Goal: Task Accomplishment & Management: Contribute content

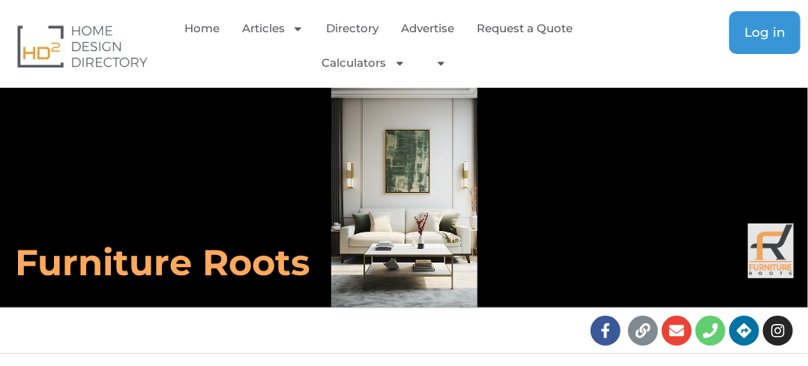
click at [736, 31] on link "Log in" at bounding box center [764, 32] width 71 height 43
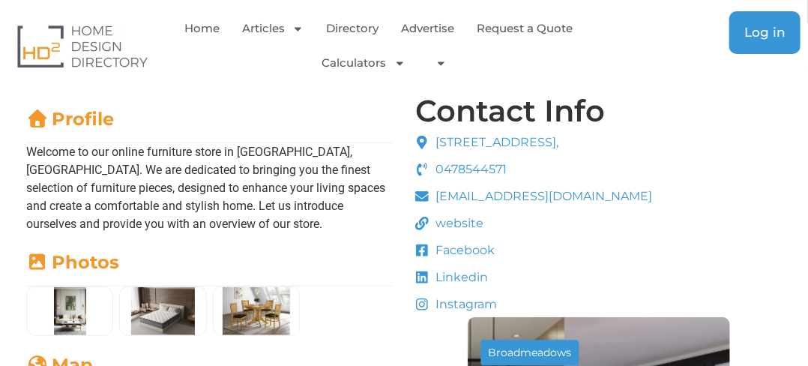
scroll to position [300, 0]
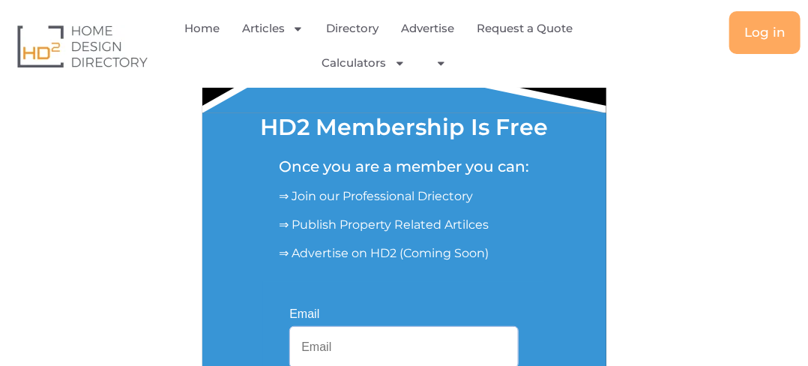
scroll to position [300, 0]
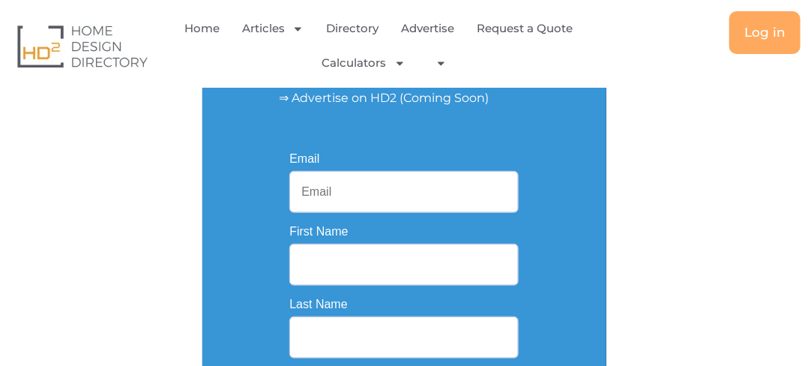
click at [351, 198] on input "Email" at bounding box center [403, 192] width 229 height 42
type input "plysupply9@gmail.com"
type input "Ply"
type input "Supply"
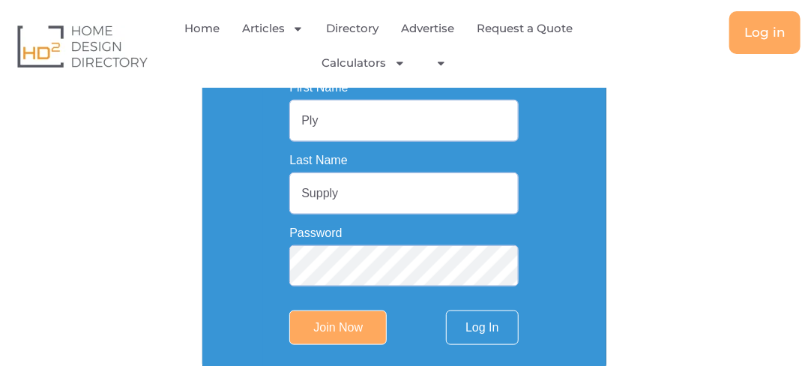
scroll to position [450, 0]
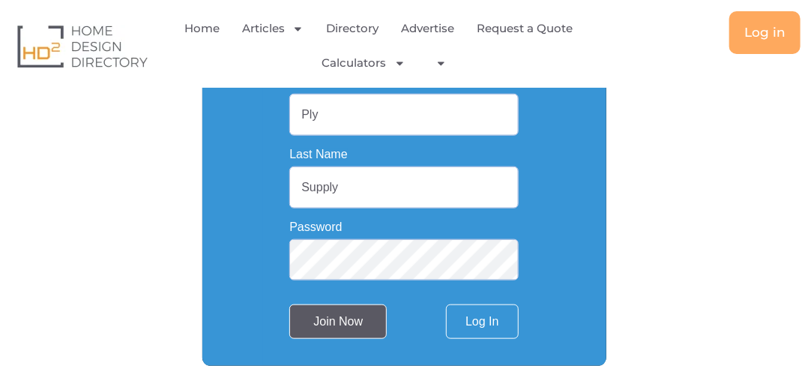
click at [319, 330] on input "Join Now" at bounding box center [337, 321] width 97 height 34
click at [324, 330] on input "Join Now" at bounding box center [337, 321] width 97 height 34
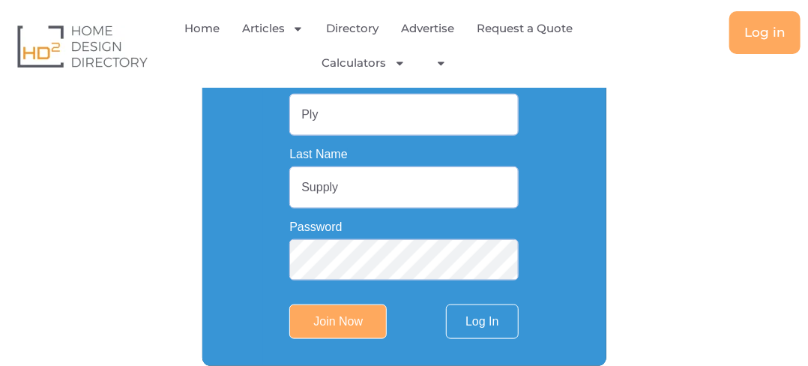
scroll to position [525, 0]
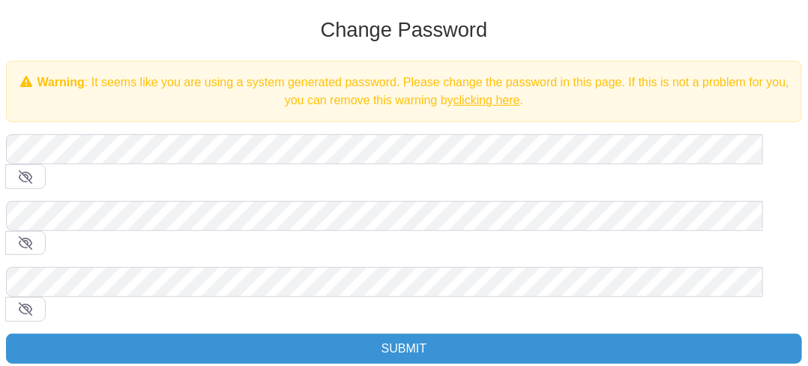
scroll to position [150, 0]
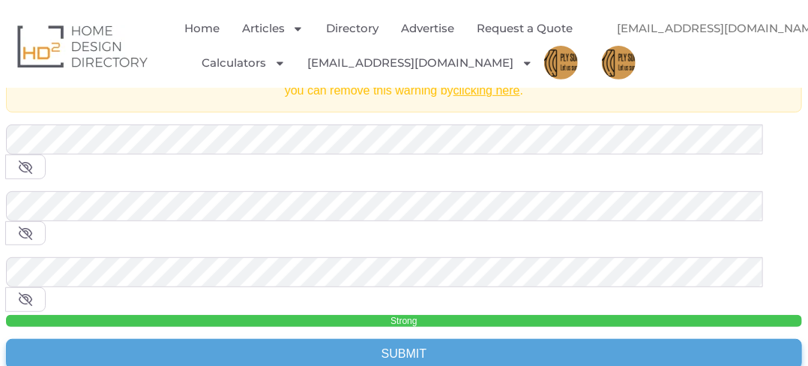
click at [128, 339] on input "Submit" at bounding box center [404, 354] width 796 height 30
click at [396, 339] on input "Submit" at bounding box center [404, 354] width 796 height 30
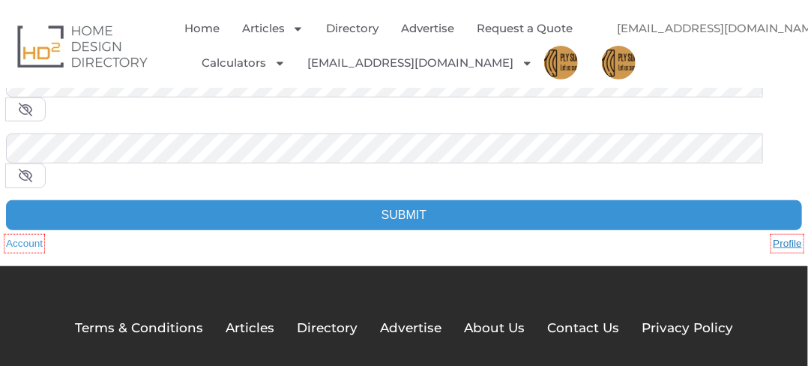
click at [788, 236] on link "Profile" at bounding box center [787, 243] width 29 height 15
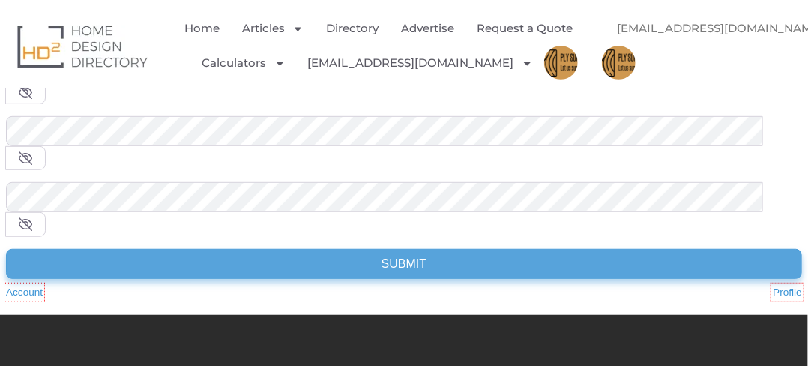
scroll to position [75, 0]
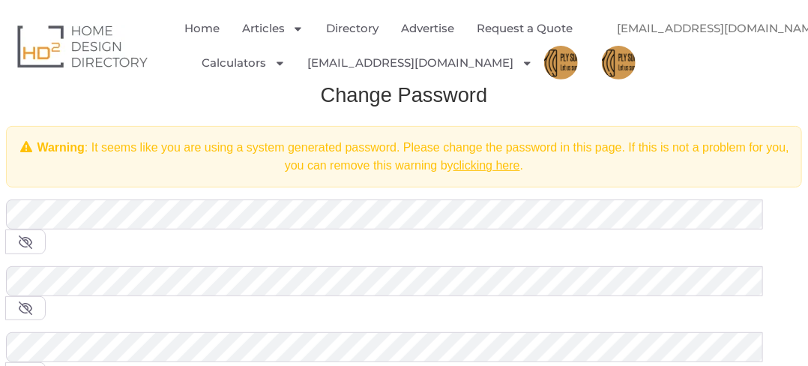
click at [544, 51] on img "Menu" at bounding box center [561, 63] width 34 height 34
click at [626, 59] on img "Menu" at bounding box center [619, 63] width 34 height 34
click at [718, 25] on link "[EMAIL_ADDRESS][DOMAIN_NAME]" at bounding box center [729, 28] width 255 height 34
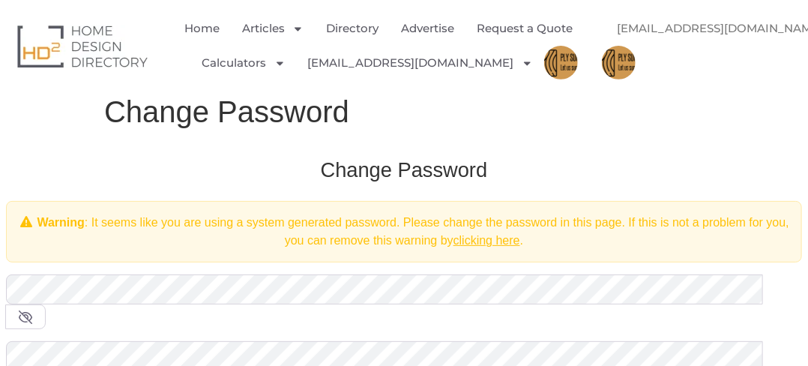
click at [718, 25] on link "[EMAIL_ADDRESS][DOMAIN_NAME]" at bounding box center [729, 28] width 255 height 34
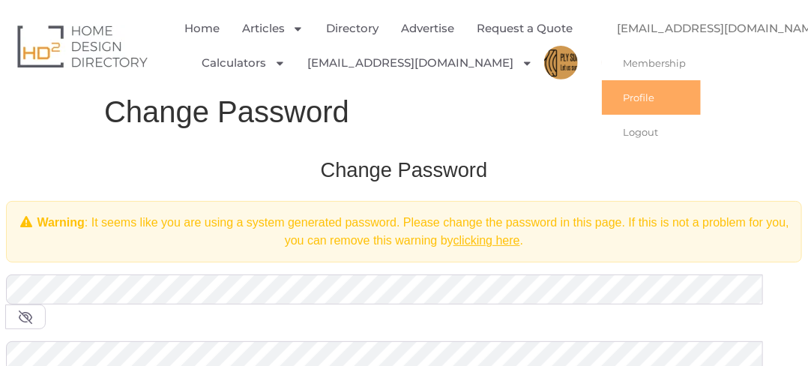
click at [653, 94] on link "Profile" at bounding box center [651, 97] width 99 height 34
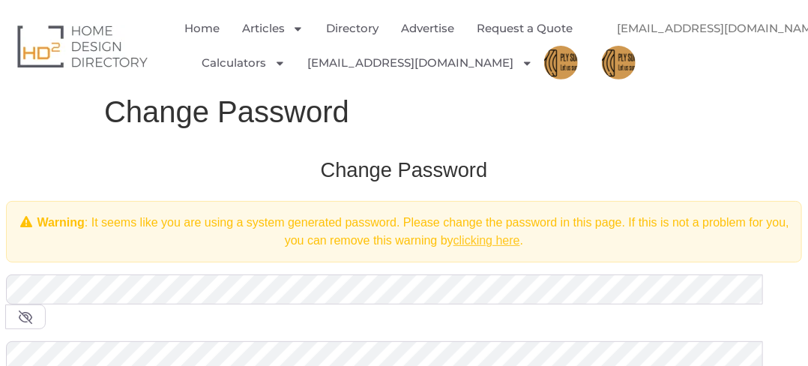
click at [480, 244] on link "clicking here" at bounding box center [486, 240] width 67 height 13
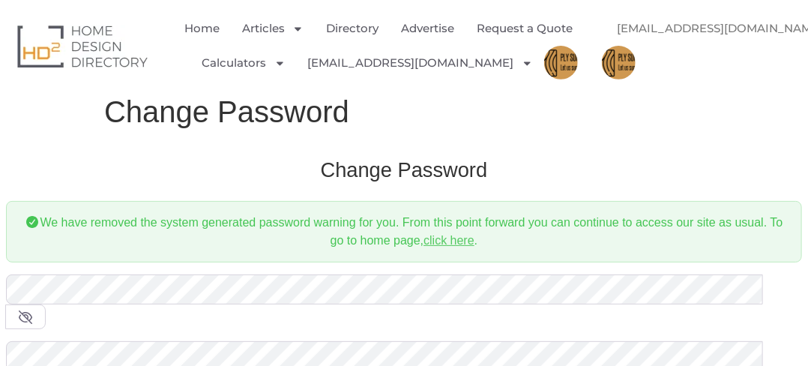
click at [456, 243] on link "click here" at bounding box center [448, 240] width 51 height 13
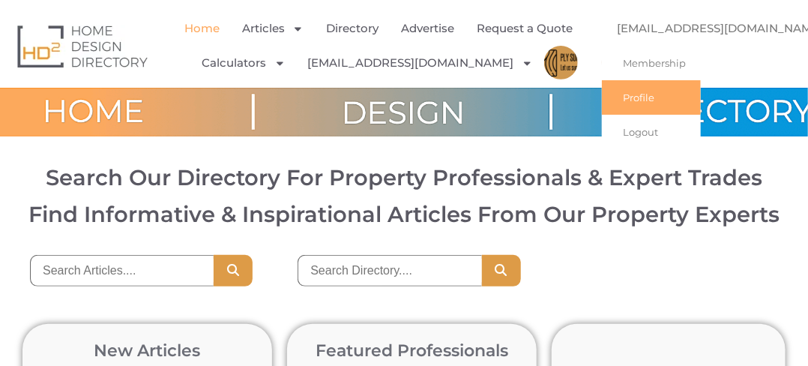
click at [647, 99] on link "Profile" at bounding box center [651, 97] width 99 height 34
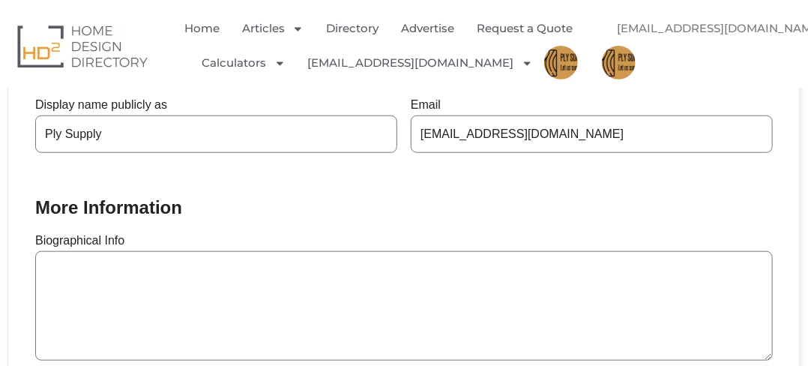
scroll to position [450, 0]
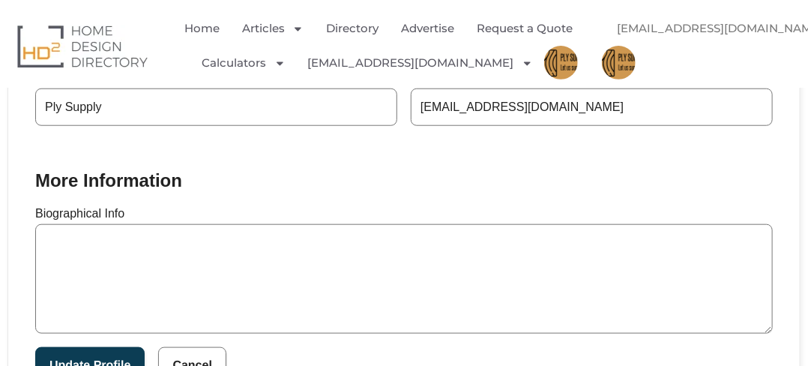
click at [197, 270] on textarea "Biographical Info" at bounding box center [403, 278] width 737 height 109
paste textarea "Welcome to Ply Supply, where quality craftsmanship meets your building needs. S…"
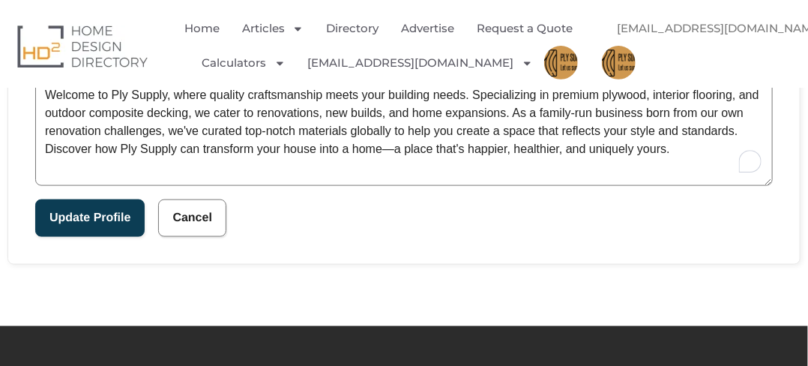
scroll to position [599, 0]
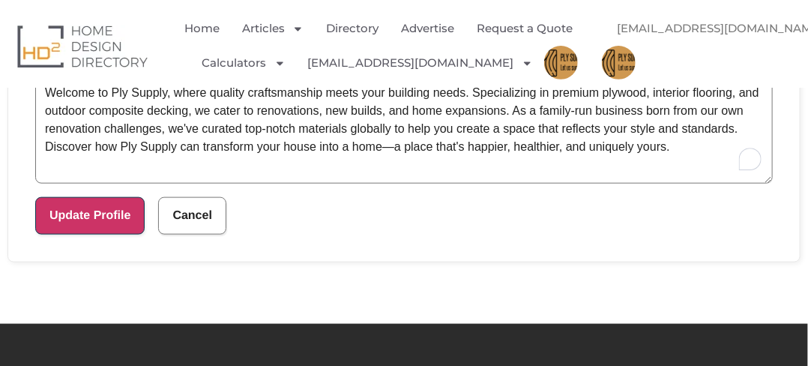
type textarea "Welcome to Ply Supply, where quality craftsmanship meets your building needs. S…"
click at [126, 205] on button "Update Profile" at bounding box center [89, 215] width 109 height 37
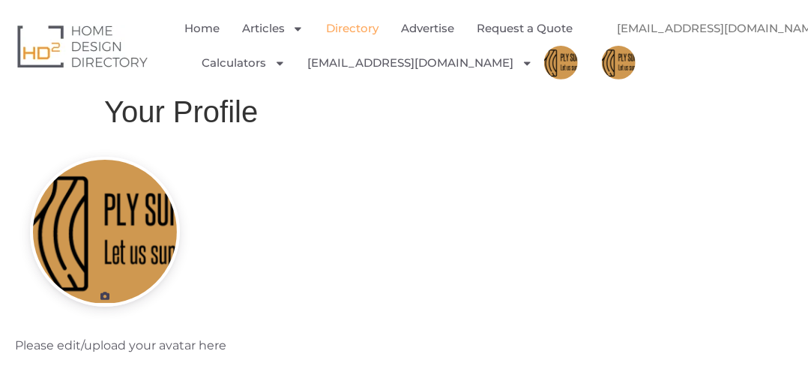
click at [345, 34] on link "Directory" at bounding box center [352, 28] width 52 height 34
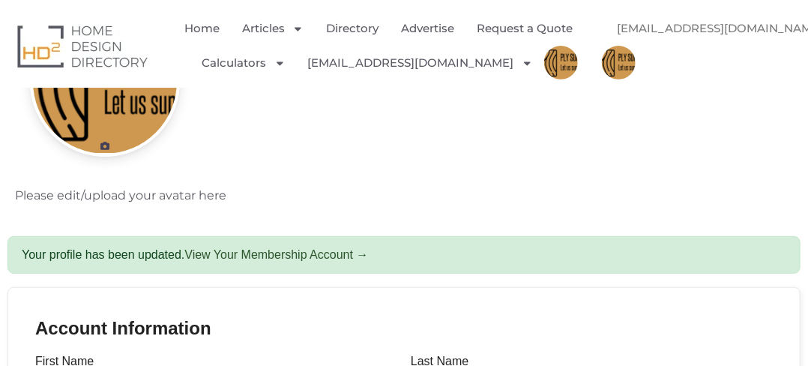
scroll to position [450, 0]
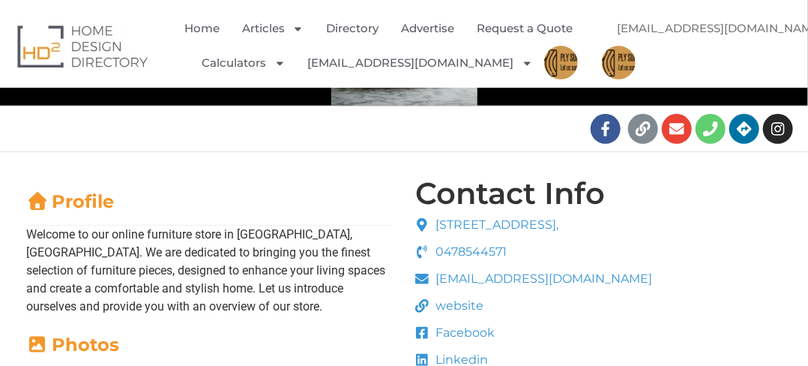
scroll to position [75, 0]
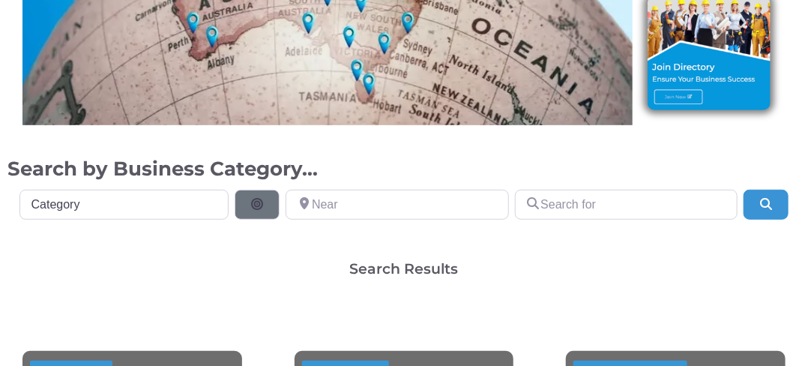
scroll to position [300, 0]
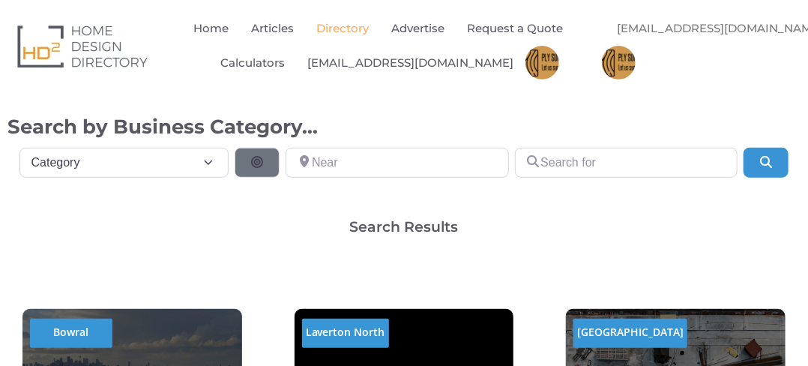
scroll to position [0, 0]
click at [187, 178] on select "Category Category Accounting Antenna Installation & Services Architects Bathroo…" at bounding box center [124, 163] width 210 height 30
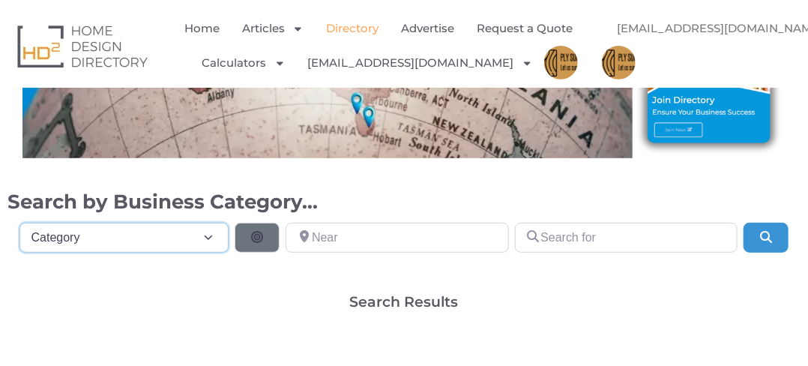
select select "793"
click at [19, 223] on select "Category Category Accounting Antenna Installation & Services Architects Bathroo…" at bounding box center [124, 238] width 210 height 30
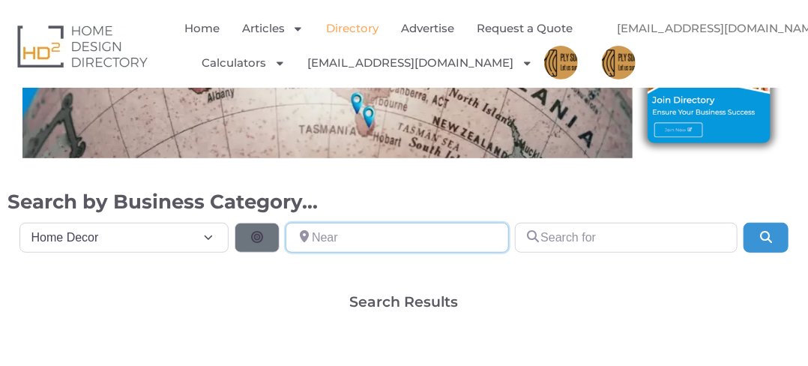
click at [319, 241] on input "Near" at bounding box center [396, 238] width 223 height 30
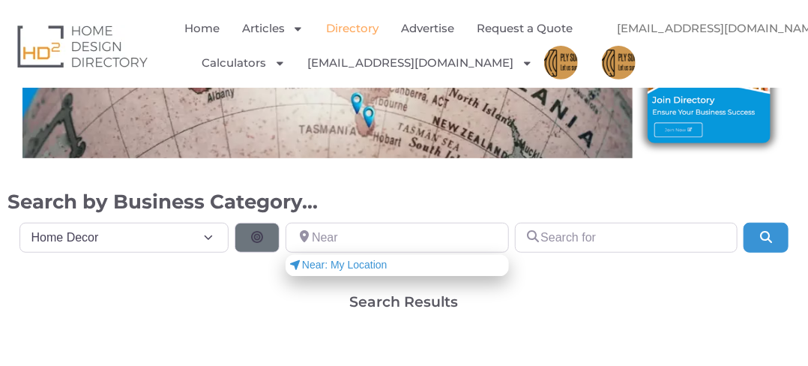
click at [343, 264] on span "Near: My Location" at bounding box center [337, 265] width 98 height 16
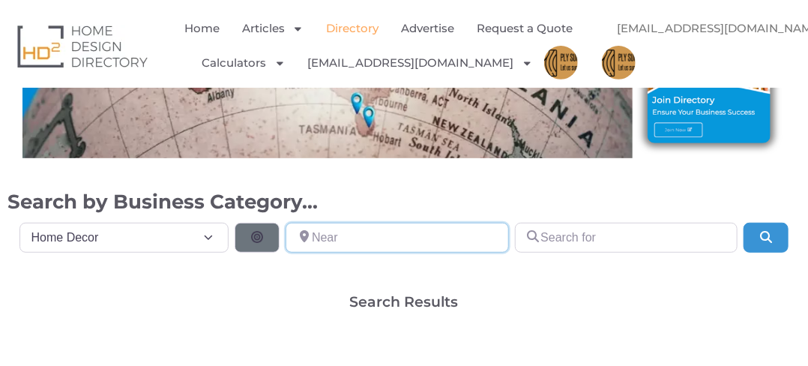
click at [369, 238] on input "Near" at bounding box center [396, 238] width 223 height 30
click at [331, 229] on input "Near" at bounding box center [396, 238] width 223 height 30
paste input "109b Garling Street, O’Connor, W.A. 6163"
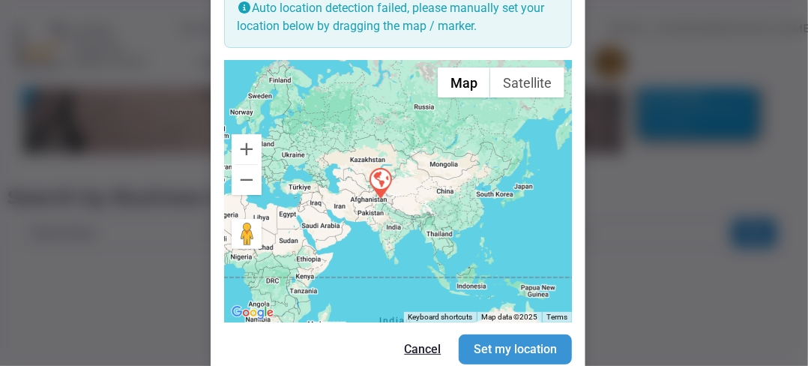
scroll to position [81, 0]
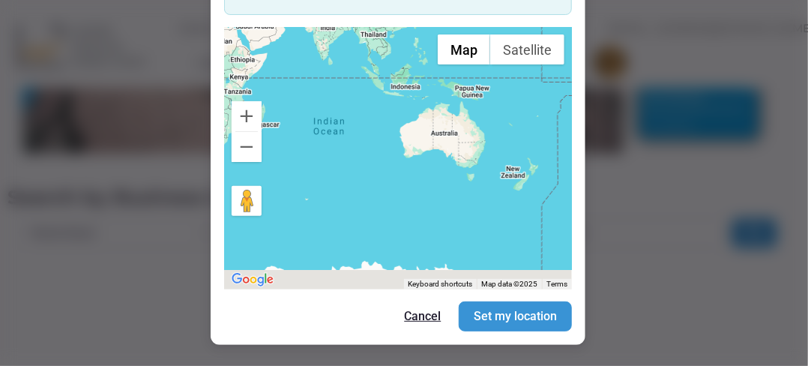
drag, startPoint x: 486, startPoint y: 208, endPoint x: 444, endPoint y: 86, distance: 128.2
click at [444, 86] on div at bounding box center [398, 158] width 348 height 262
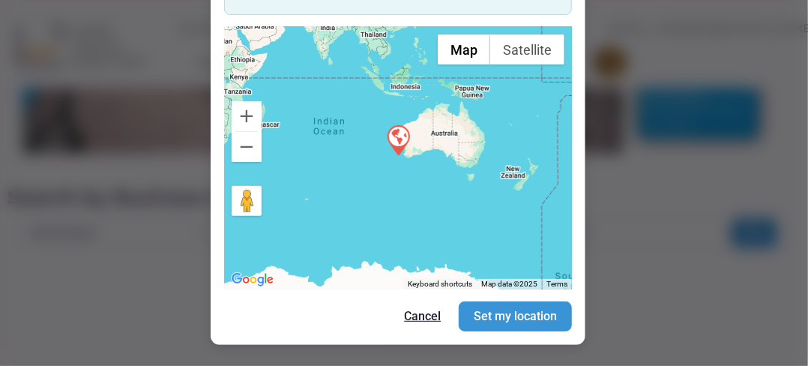
click at [406, 144] on img at bounding box center [397, 139] width 37 height 37
click at [405, 144] on img at bounding box center [397, 139] width 37 height 37
drag, startPoint x: 386, startPoint y: 142, endPoint x: 402, endPoint y: 124, distance: 23.9
click at [402, 124] on img at bounding box center [411, 121] width 37 height 37
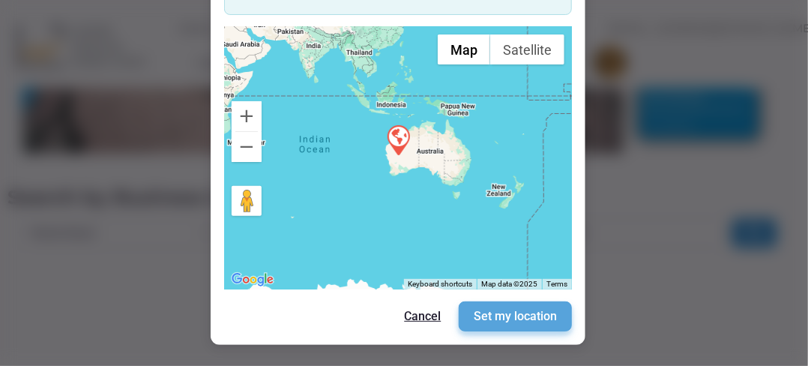
click at [523, 319] on button "Set my location" at bounding box center [515, 316] width 113 height 30
type input "Near: My Location"
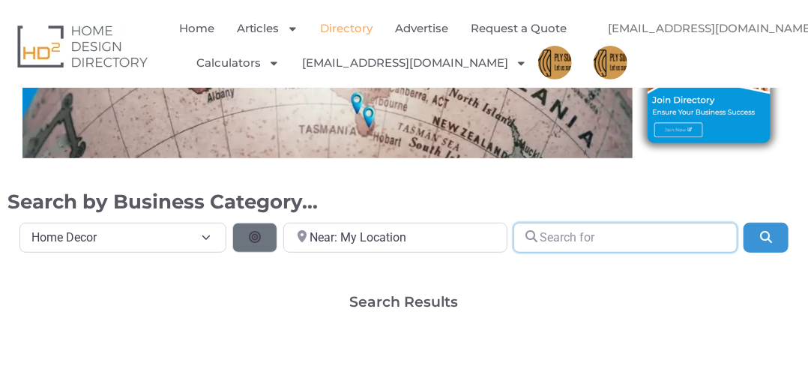
click at [593, 238] on input "Search for" at bounding box center [625, 238] width 224 height 30
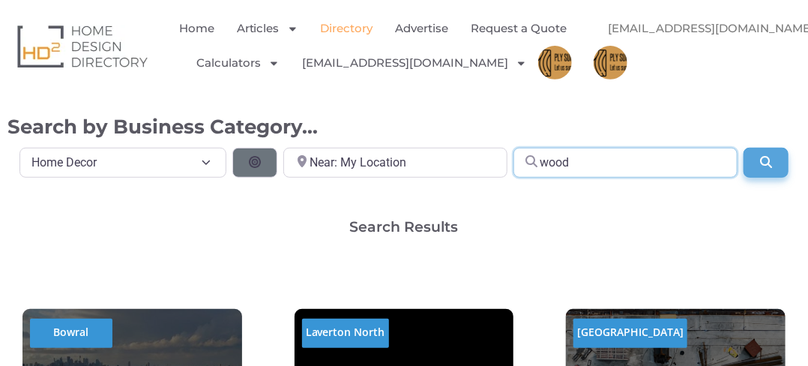
type input "wood"
click at [761, 163] on icon "Search" at bounding box center [765, 162] width 15 height 12
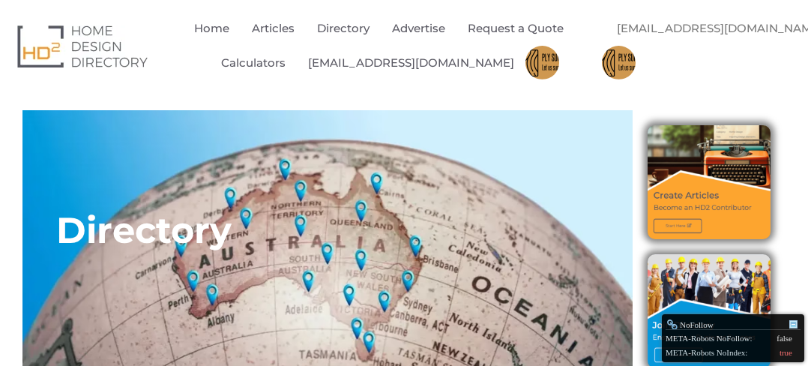
select select "793"
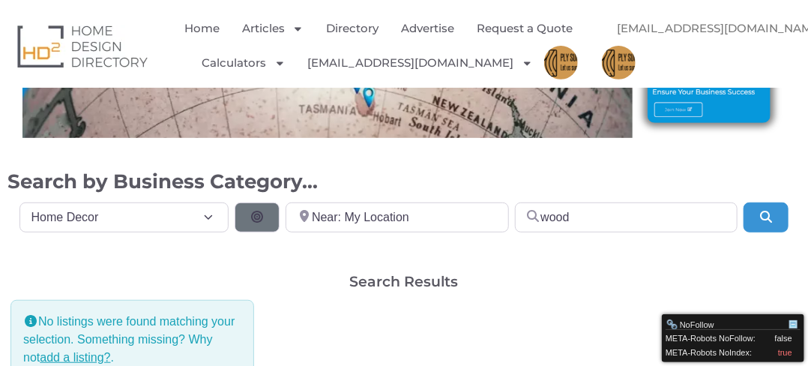
scroll to position [300, 0]
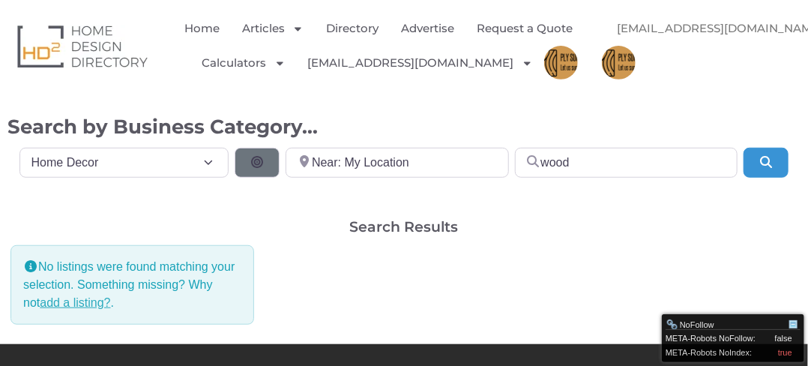
click at [62, 300] on link "add a listing?" at bounding box center [75, 302] width 70 height 13
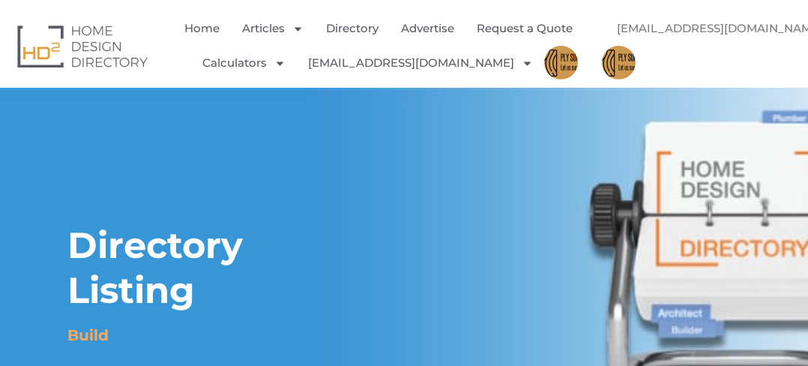
select select "Select Category"
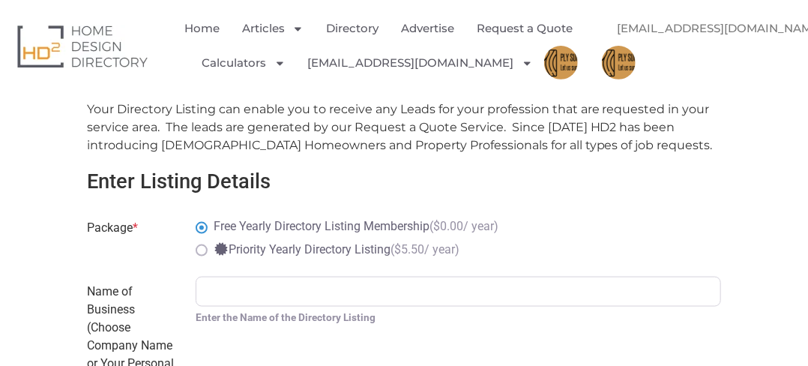
scroll to position [674, 0]
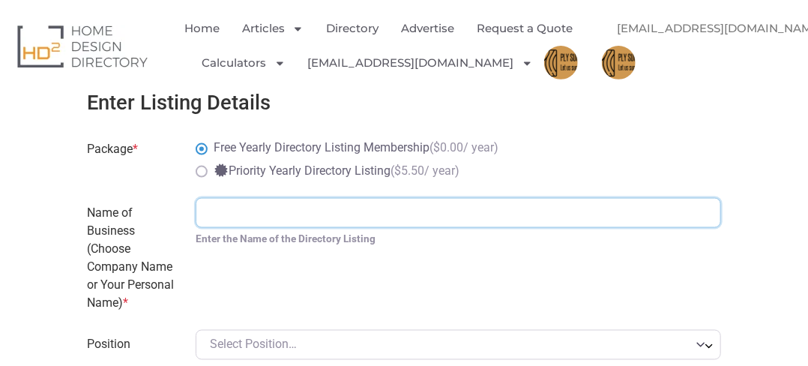
click at [248, 212] on input "Name of Business (Choose Company Name or Your Personal Name) *" at bounding box center [458, 213] width 525 height 30
type input "Plywood Perth, Timber Frame, Plywood"
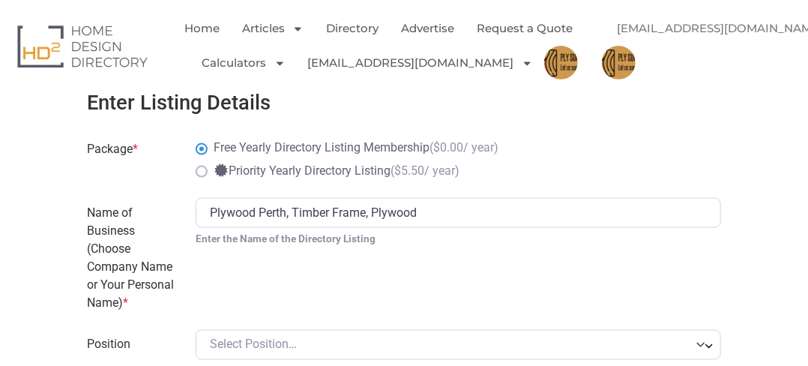
type input "109b Garling Street, O’Connor, W.A. 6163"
type input "6163"
type input "4344090220"
type input "[EMAIL_ADDRESS][DOMAIN_NAME]"
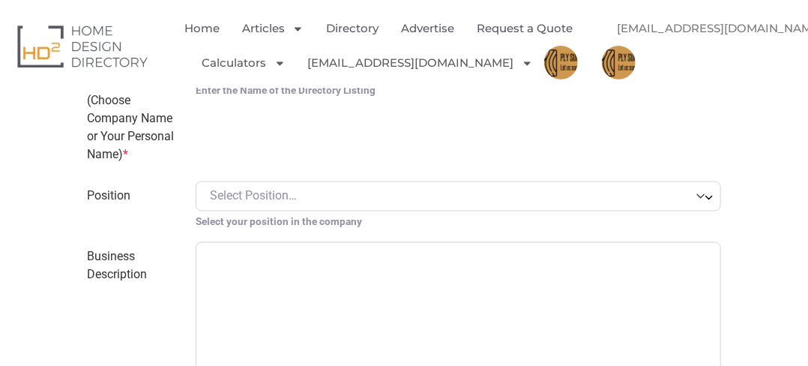
scroll to position [824, 0]
click at [264, 193] on span "Select Position…" at bounding box center [253, 194] width 87 height 14
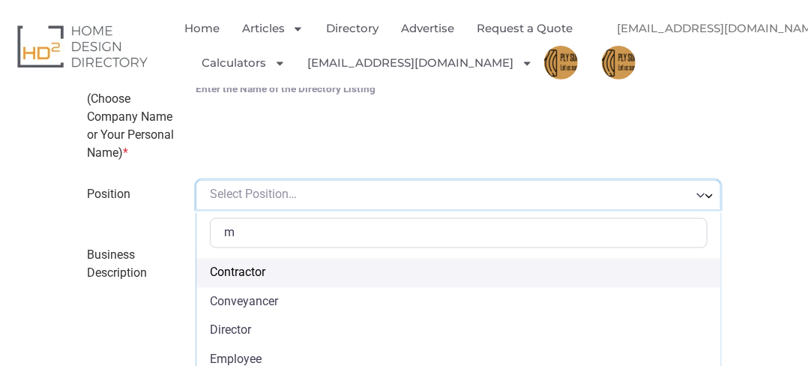
scroll to position [0, 0]
type input "mar"
select select "Marketing"
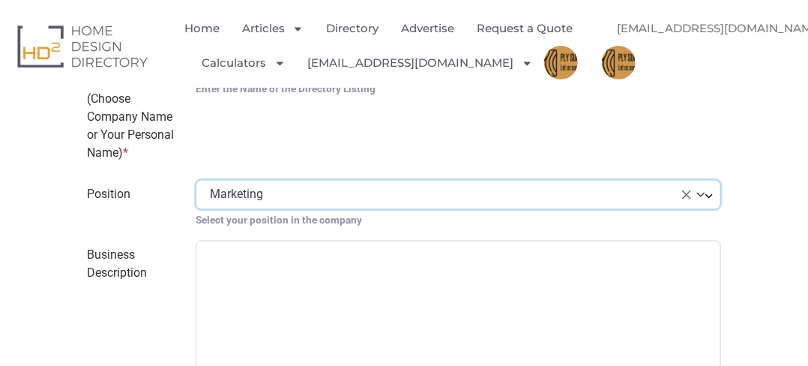
scroll to position [899, 0]
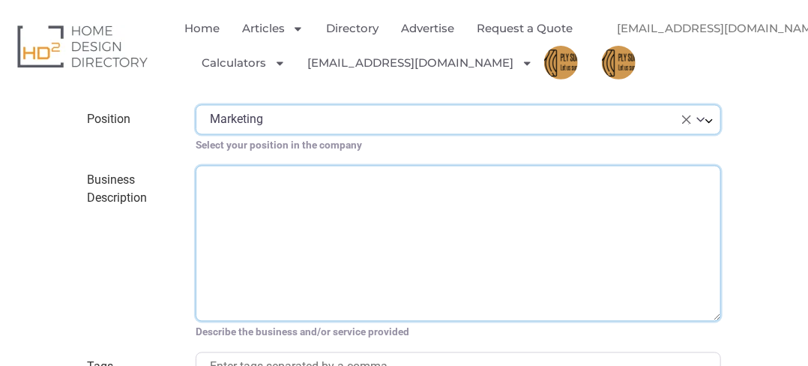
drag, startPoint x: 247, startPoint y: 186, endPoint x: 39, endPoint y: 1, distance: 278.6
click at [247, 186] on textarea "Business Description" at bounding box center [458, 244] width 525 height 156
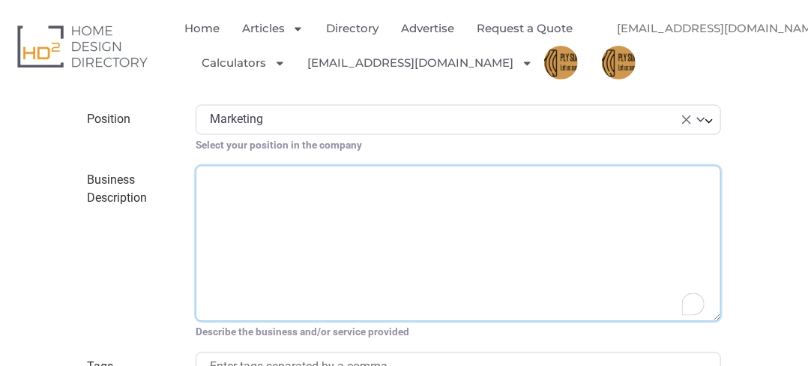
paste textarea "Welcome to Ply Supply, where quality craftsmanship meets your building needs. S…"
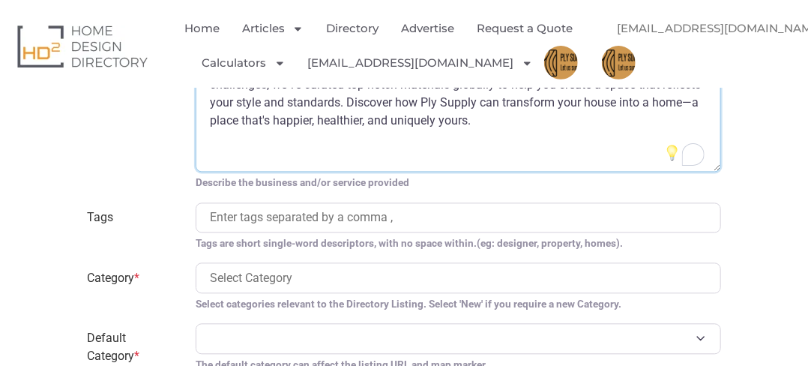
scroll to position [1124, 0]
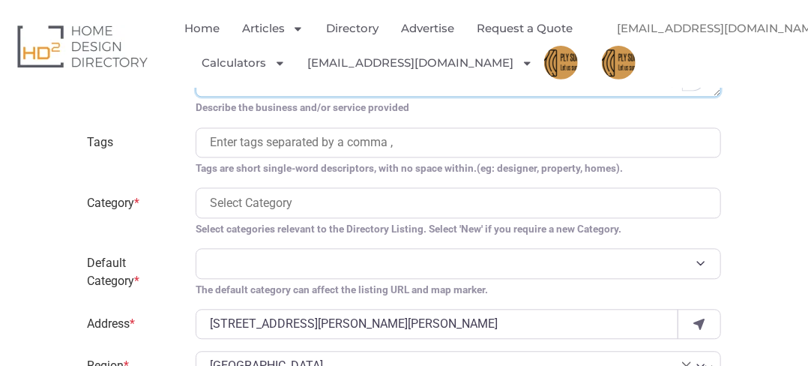
type textarea "Welcome to Ply Supply, where quality craftsmanship meets your building needs. S…"
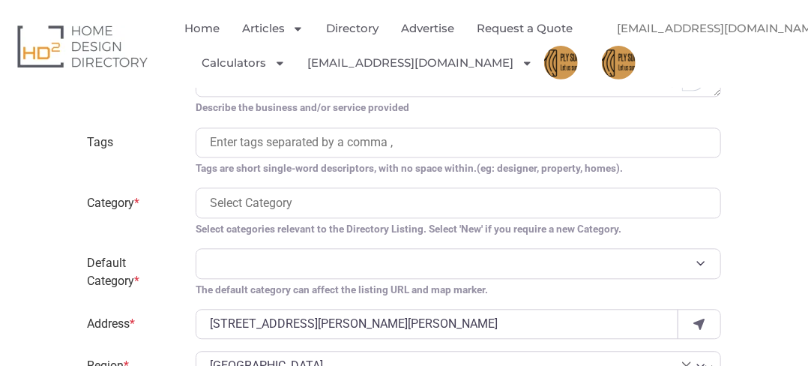
click at [256, 141] on input "search" at bounding box center [459, 142] width 498 height 18
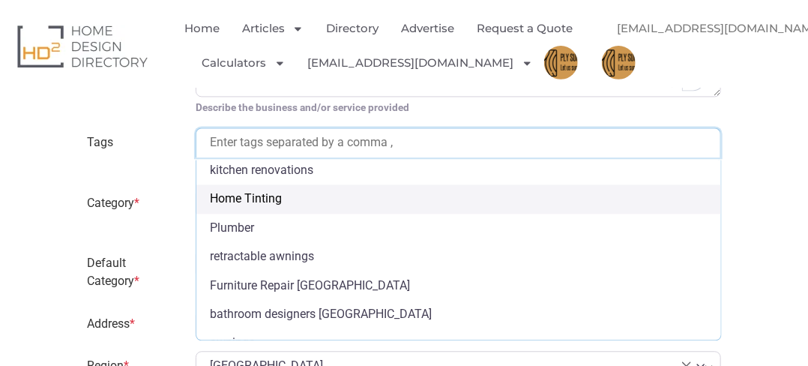
scroll to position [126, 0]
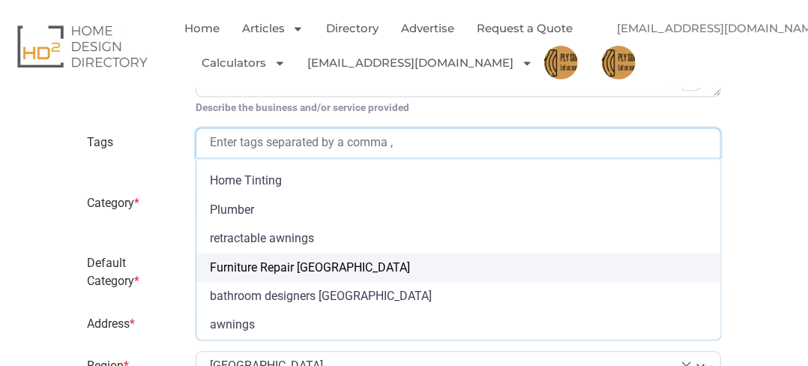
select select "Furniture Repair Melbourne"
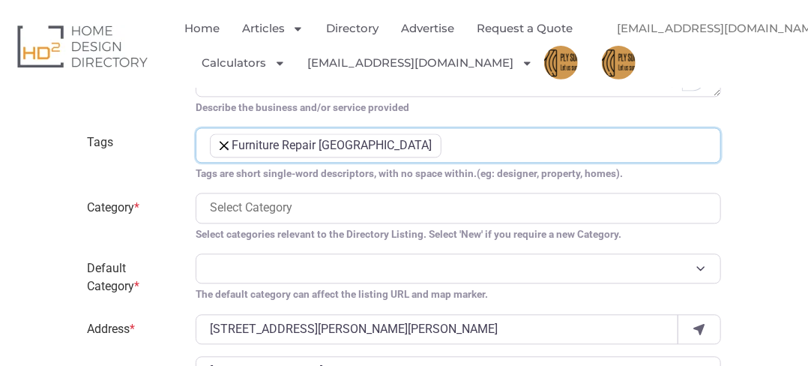
click at [228, 145] on li "× Furniture Repair Melbourne" at bounding box center [326, 145] width 232 height 24
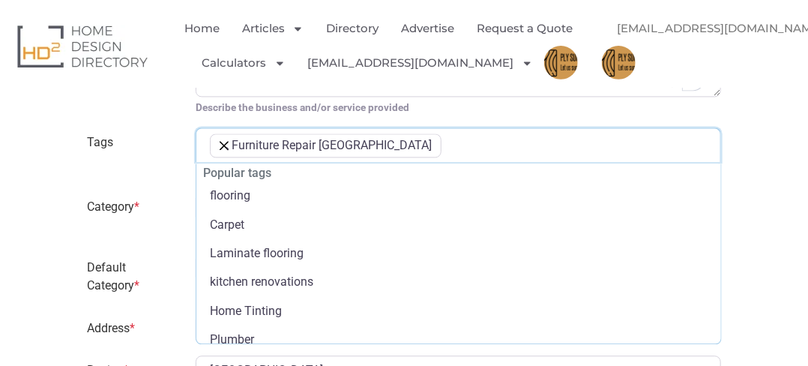
scroll to position [126, 0]
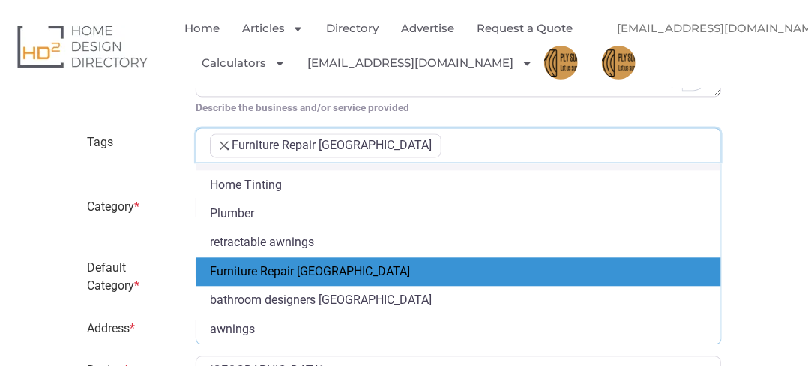
select select
type input "Furniture Repair Melbourne"
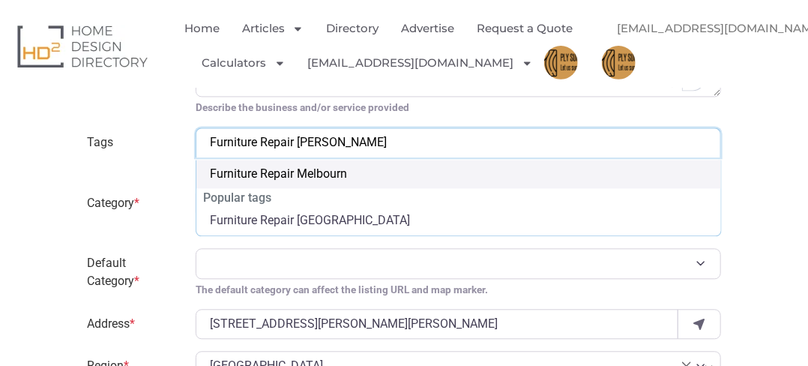
type input "Furniture Repair Me"
type input "Furnit"
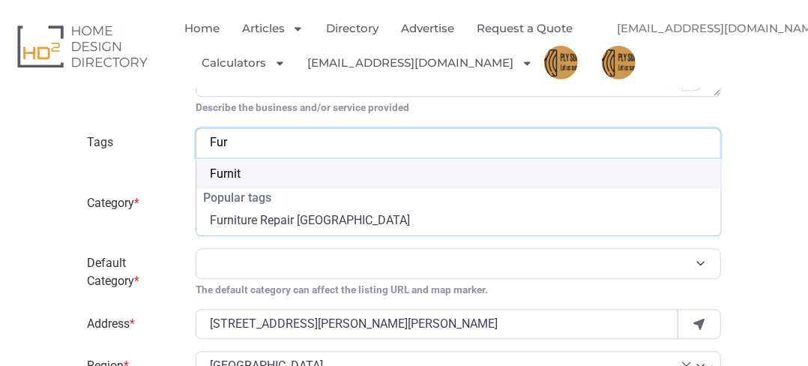
type input "Fu"
type input "F"
type input "wo"
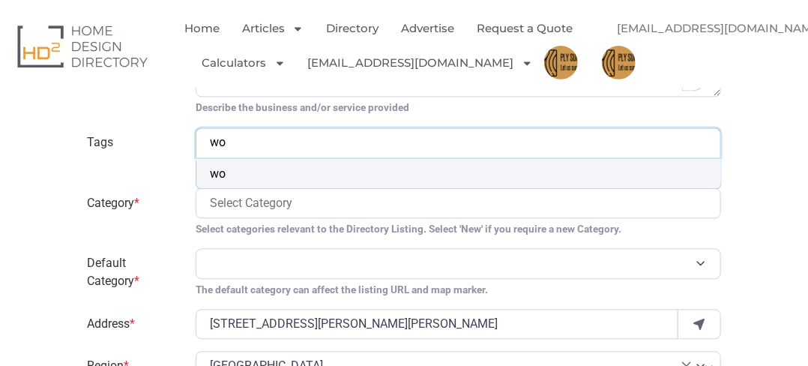
type input "woo"
type input "wood"
type input "woo"
type input "wo"
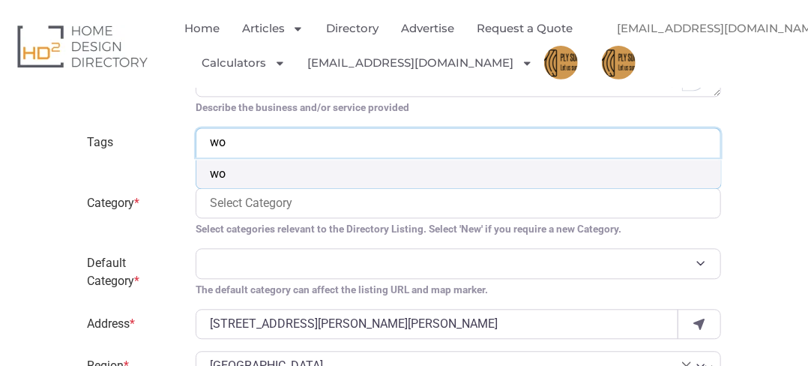
type input "w"
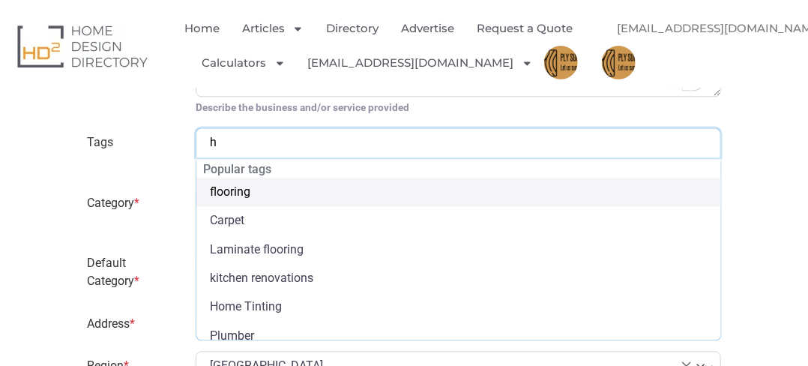
type input "ho"
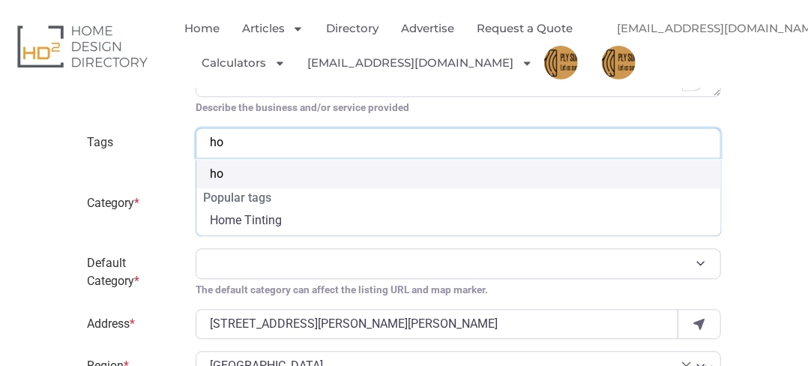
type input "h"
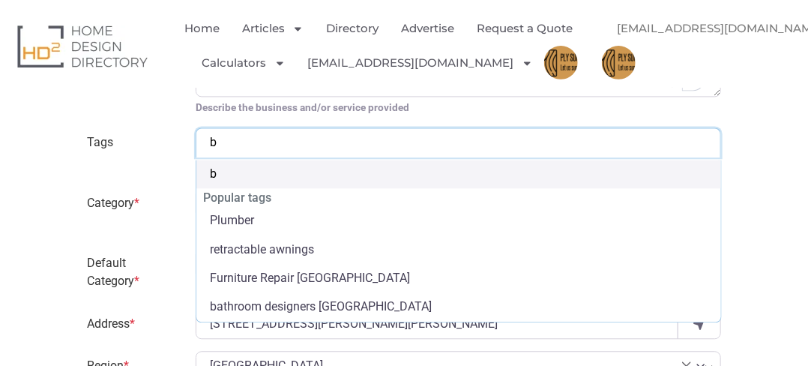
type input "bu"
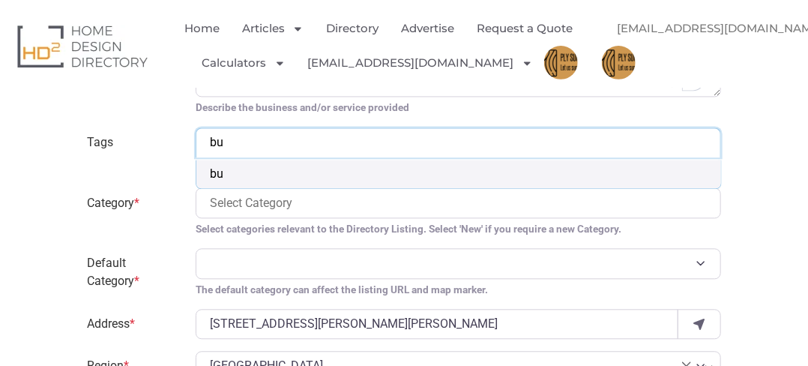
type input "b"
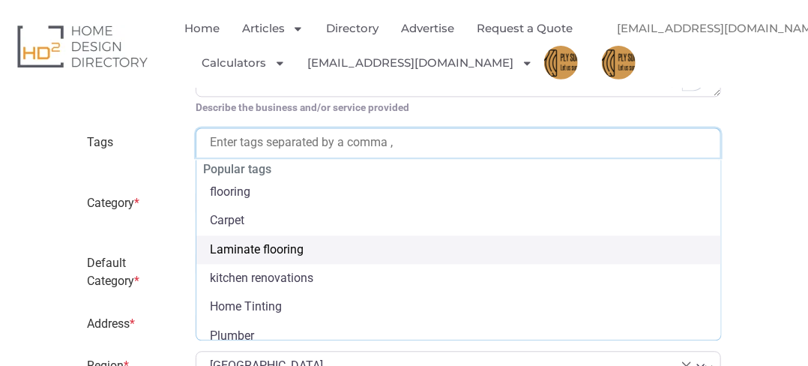
scroll to position [75, 0]
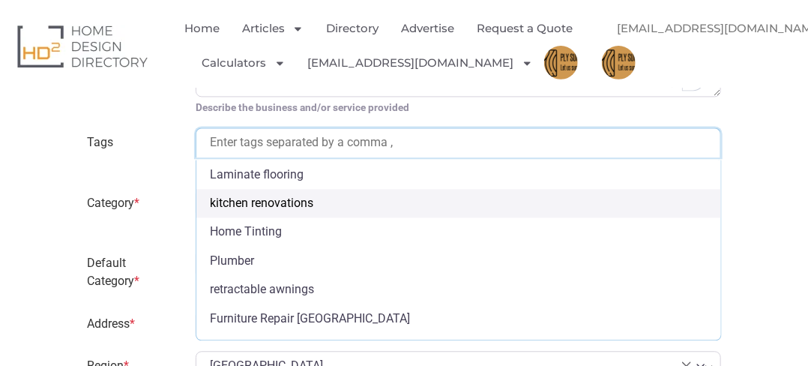
select select "kitchen renovations"
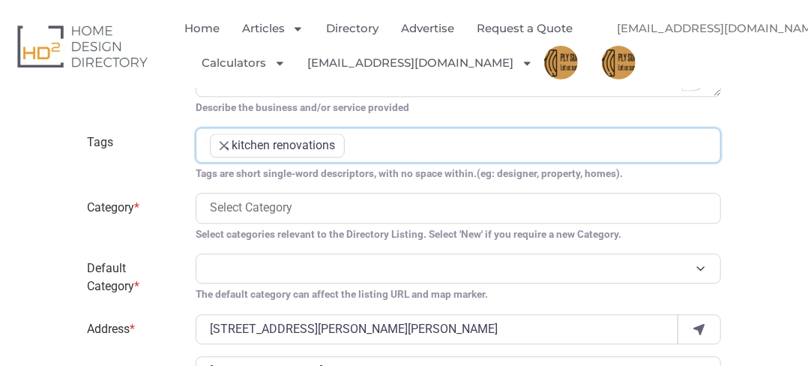
scroll to position [1199, 0]
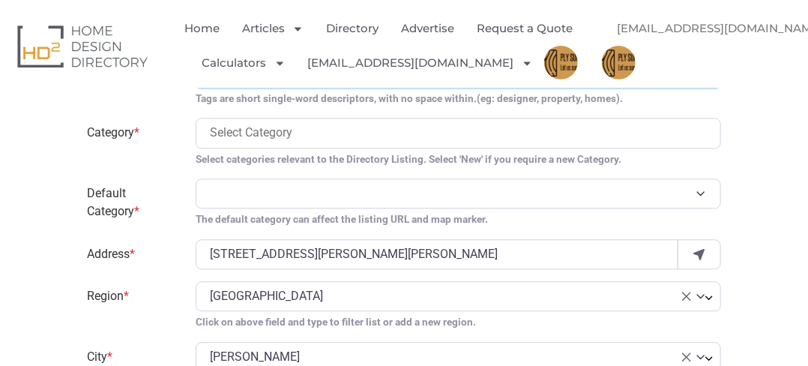
click at [237, 137] on input "search" at bounding box center [459, 133] width 498 height 18
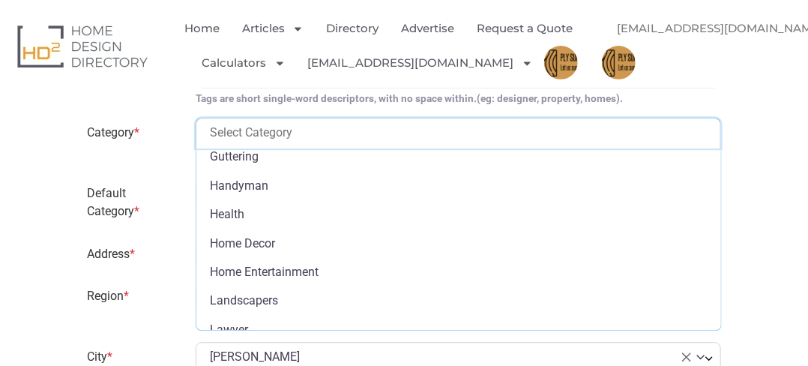
scroll to position [599, 0]
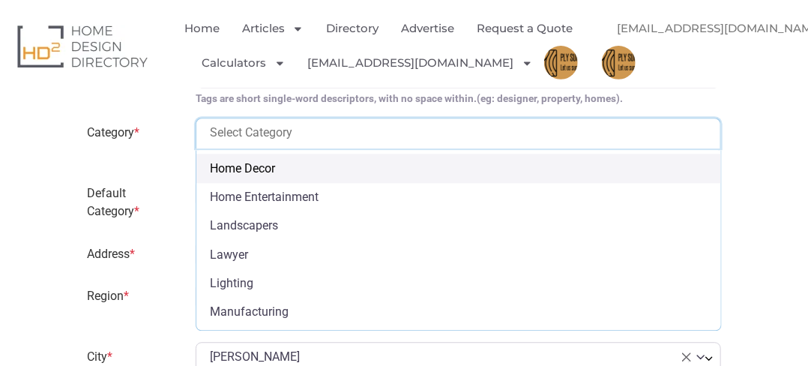
select select "793"
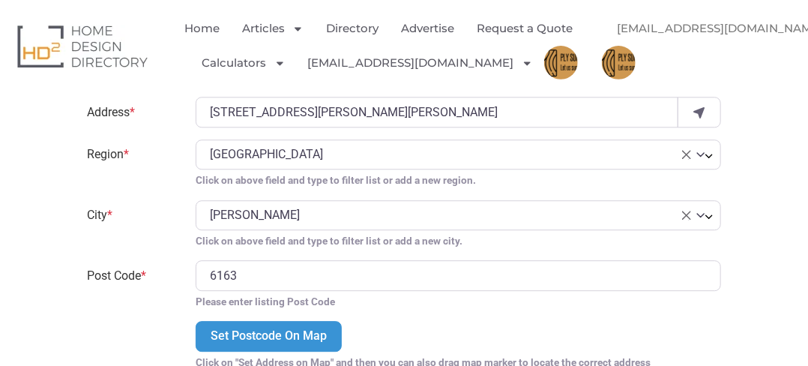
scroll to position [1349, 0]
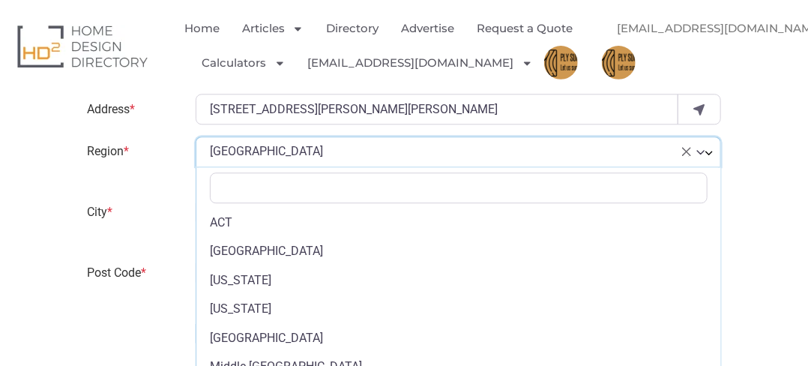
click at [251, 148] on span "× Northern Territory" at bounding box center [450, 151] width 480 height 18
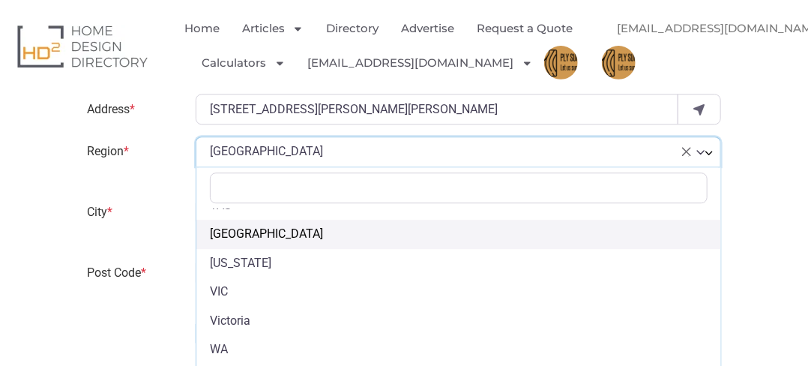
scroll to position [482, 0]
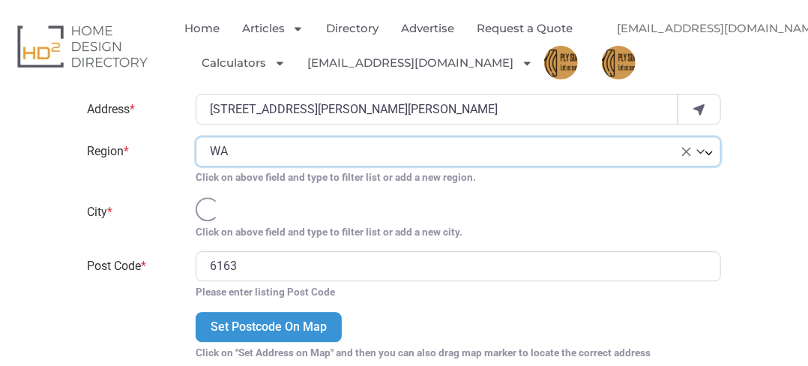
select select "WA"
select select
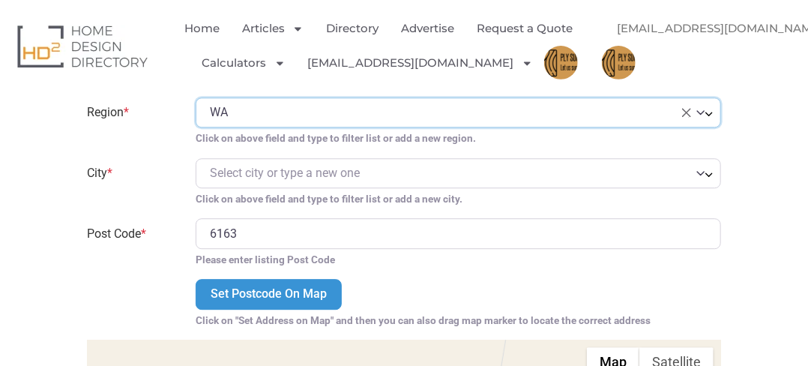
scroll to position [1424, 0]
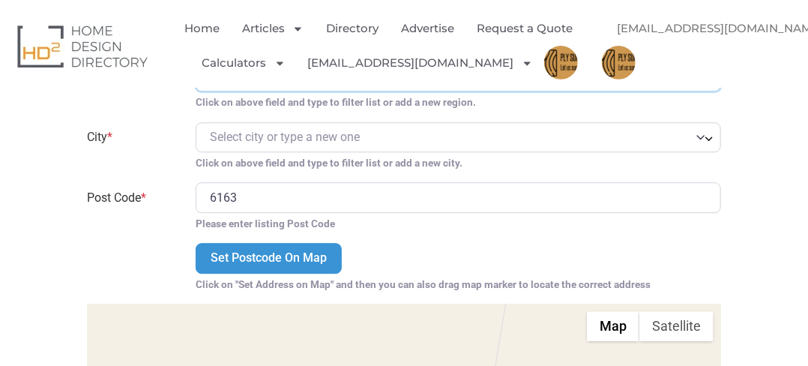
click at [223, 139] on span "Select city or type a new one" at bounding box center [285, 137] width 150 height 14
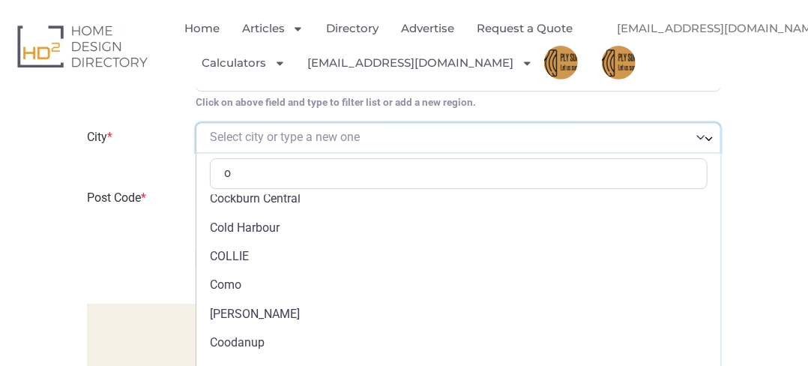
scroll to position [0, 0]
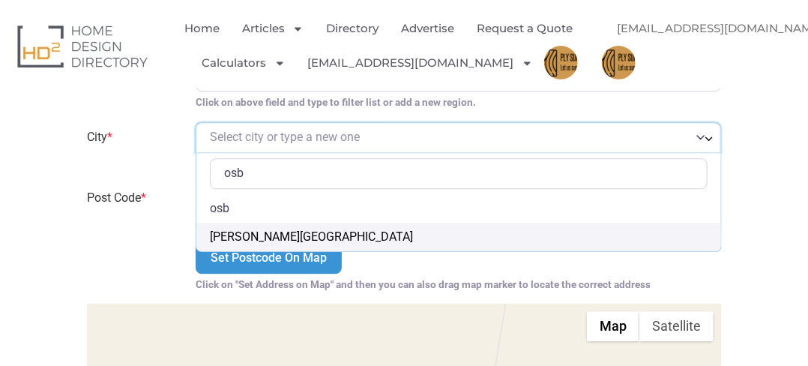
type input "osb"
select select "Osborne Park"
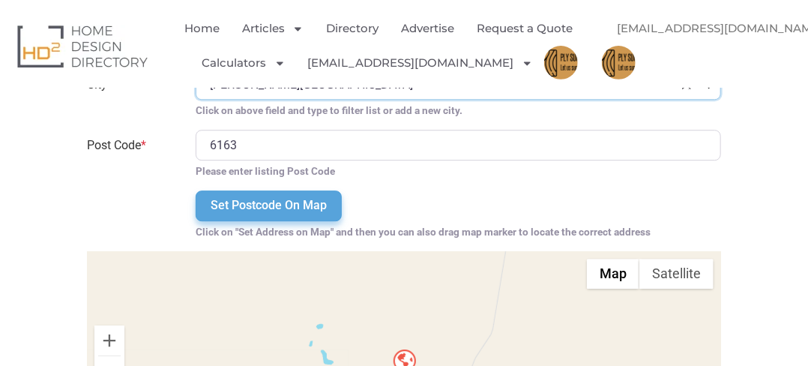
scroll to position [1499, 0]
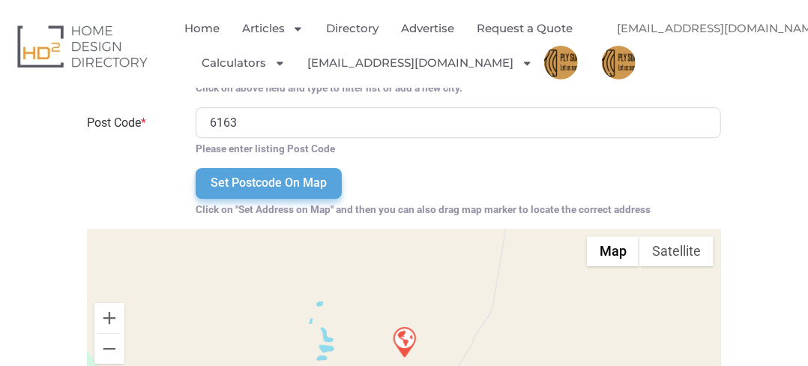
click at [270, 186] on input "Set Postcode On Map" at bounding box center [269, 183] width 146 height 30
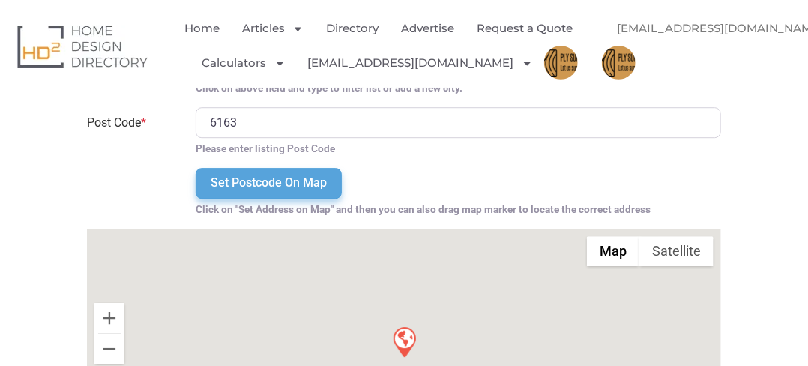
type input "109A Garling St"
select select "Western Australia"
select select "O'Connor"
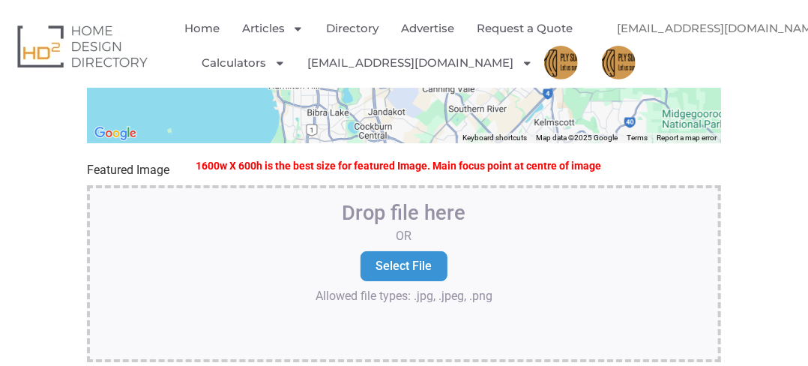
scroll to position [1873, 0]
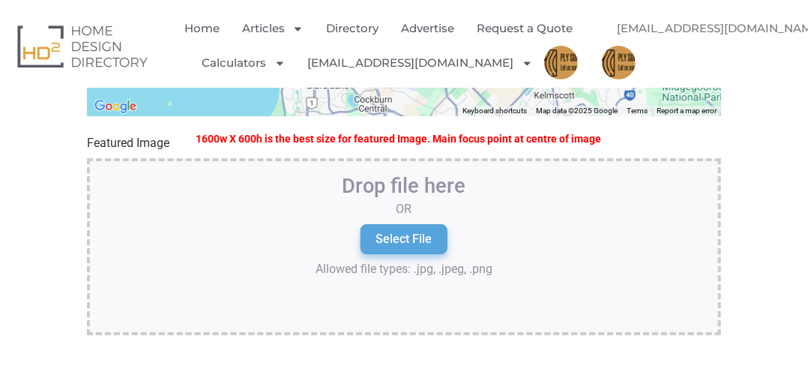
click at [418, 241] on input "Select File" at bounding box center [403, 239] width 86 height 30
type input "C:\fakepath\download.jpg"
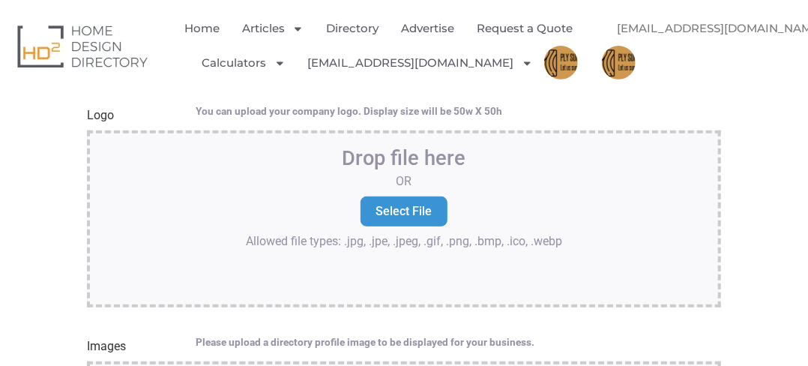
scroll to position [2248, 0]
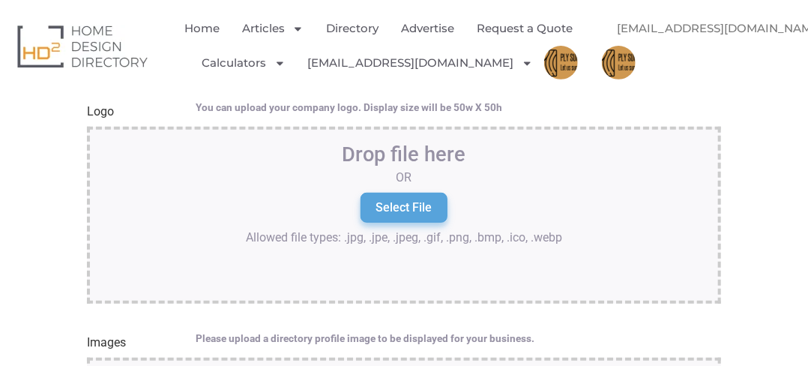
click at [408, 211] on input "Select File" at bounding box center [403, 208] width 86 height 30
type input "C:\fakepath\download (1).png"
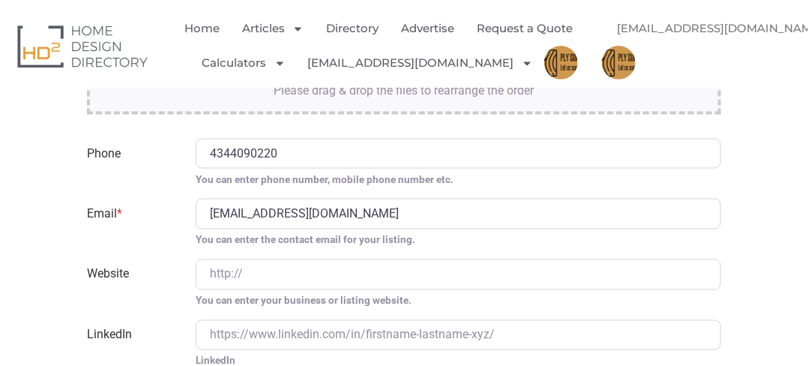
scroll to position [2847, 0]
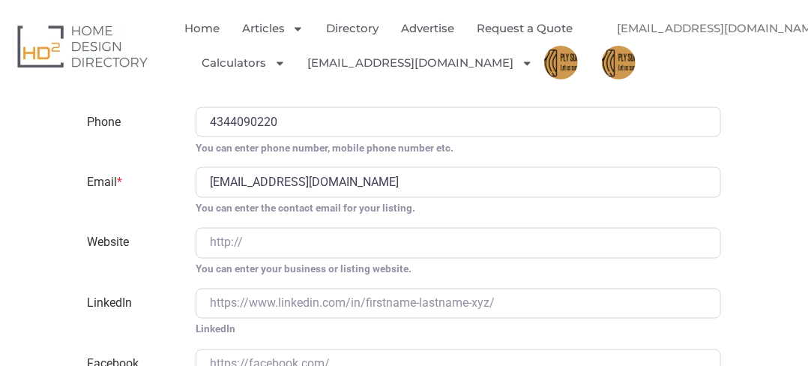
click at [302, 256] on div "You can enter your business or listing website." at bounding box center [458, 252] width 543 height 49
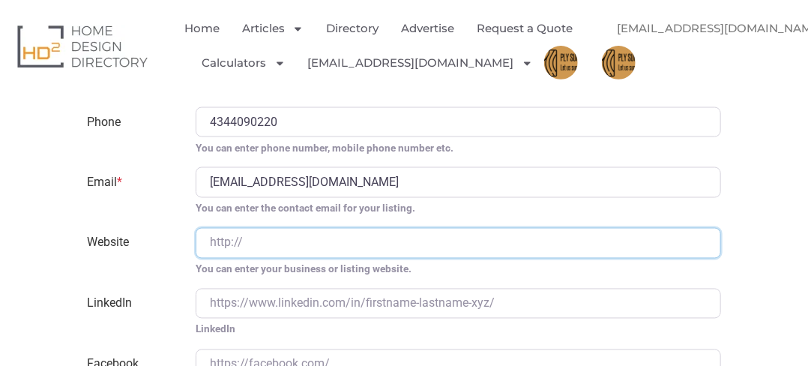
click at [300, 247] on input "Website" at bounding box center [458, 243] width 525 height 30
type input "https://plysupply.au/ply-supply-data-library/"
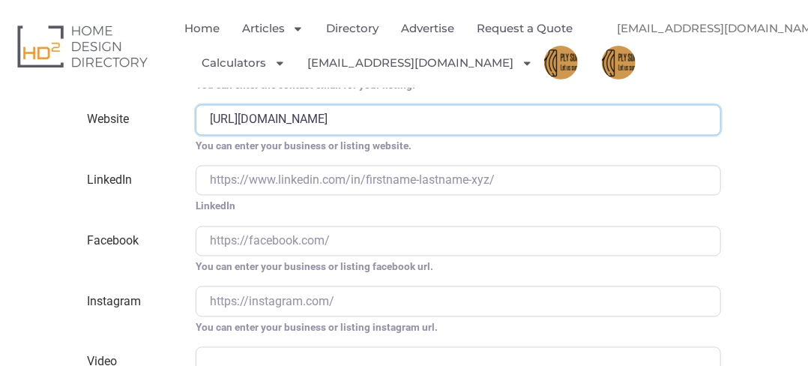
scroll to position [2997, 0]
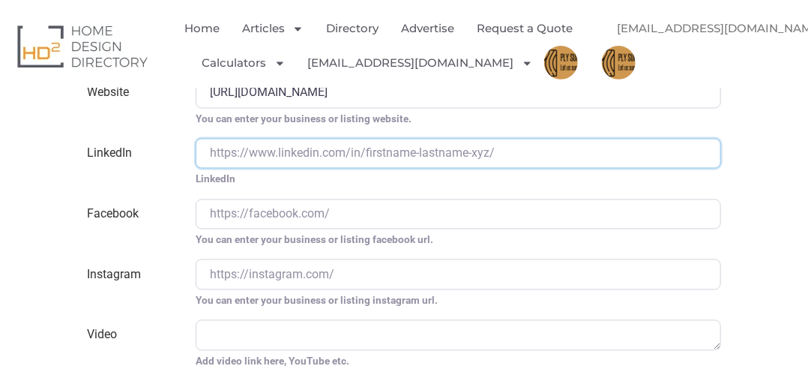
click at [297, 152] on input "LinkedIn" at bounding box center [458, 154] width 525 height 30
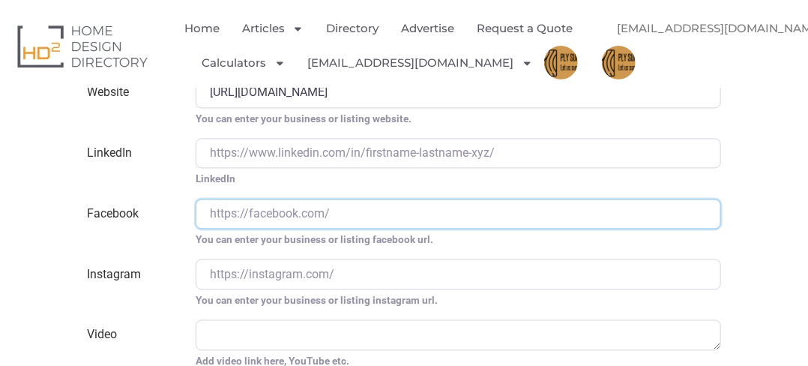
click at [285, 217] on input "Facebook" at bounding box center [458, 214] width 525 height 30
type input "https://www.facebook.com/people/Ply-Supply/100090027580548/"
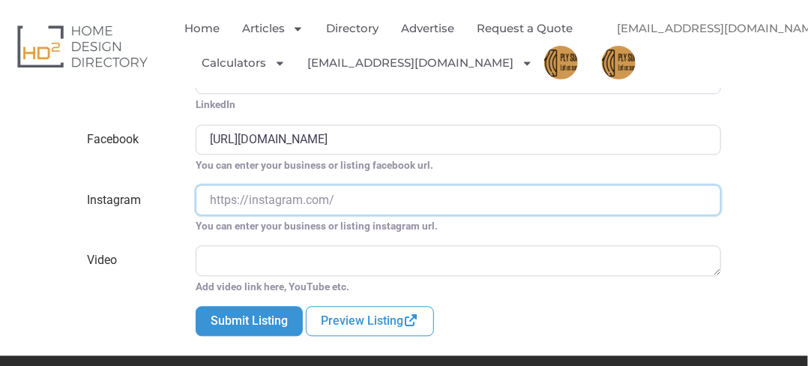
click at [282, 205] on input "Instagram" at bounding box center [458, 199] width 525 height 30
type input "https://www.instagram.com/ply.supply/"
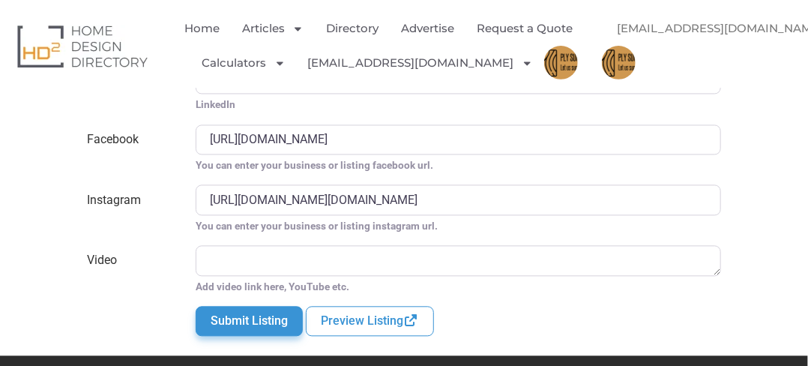
click at [282, 324] on button "Submit Listing" at bounding box center [249, 321] width 107 height 30
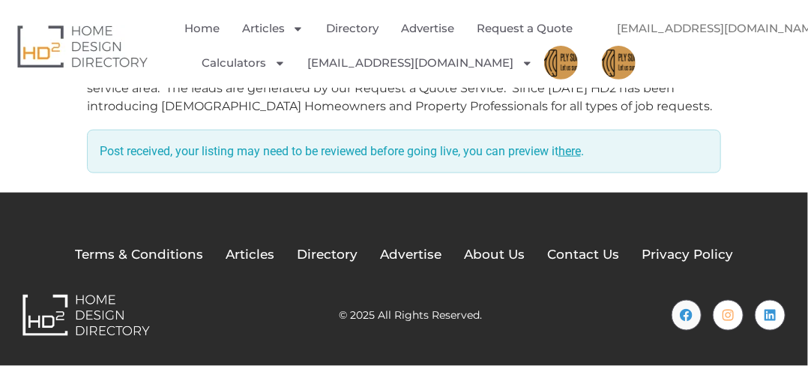
scroll to position [634, 0]
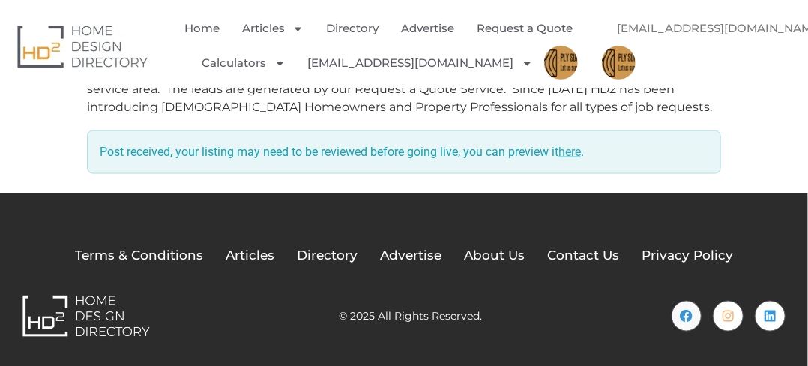
click at [574, 158] on link "here" at bounding box center [569, 152] width 22 height 14
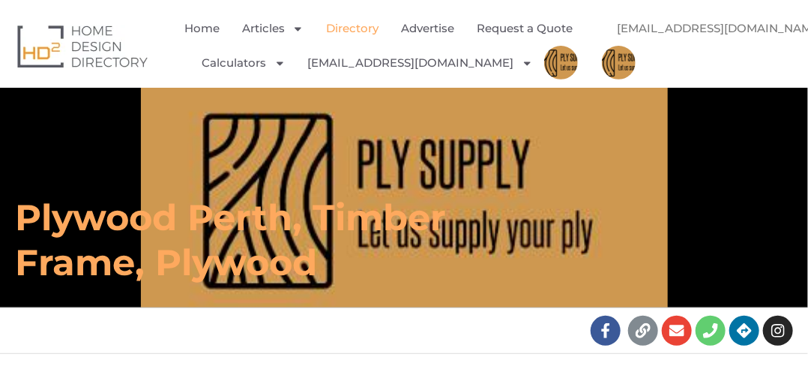
click at [348, 31] on link "Directory" at bounding box center [352, 28] width 52 height 34
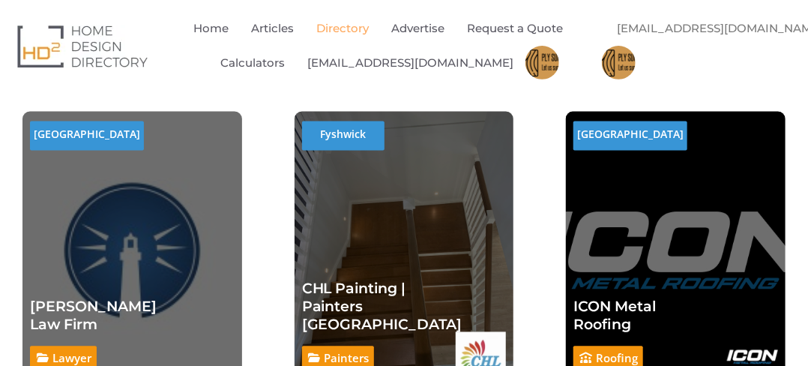
scroll to position [225, 0]
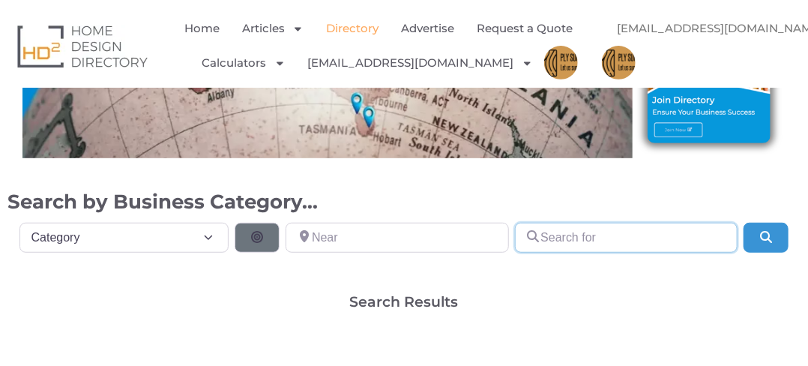
click at [572, 243] on input "Search for" at bounding box center [626, 238] width 223 height 30
type input "ply supply"
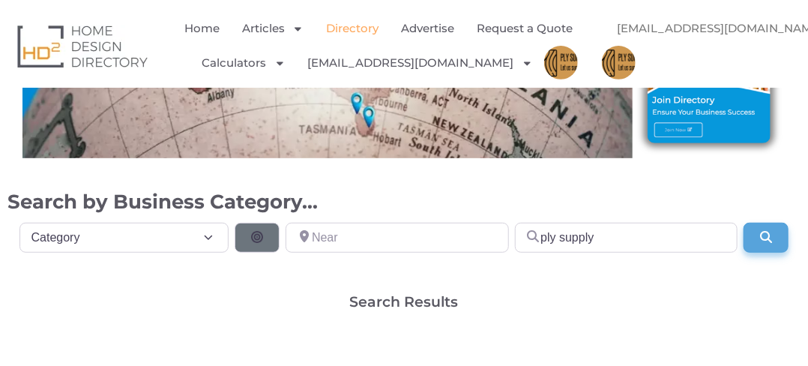
click at [752, 227] on button "Search" at bounding box center [765, 238] width 45 height 30
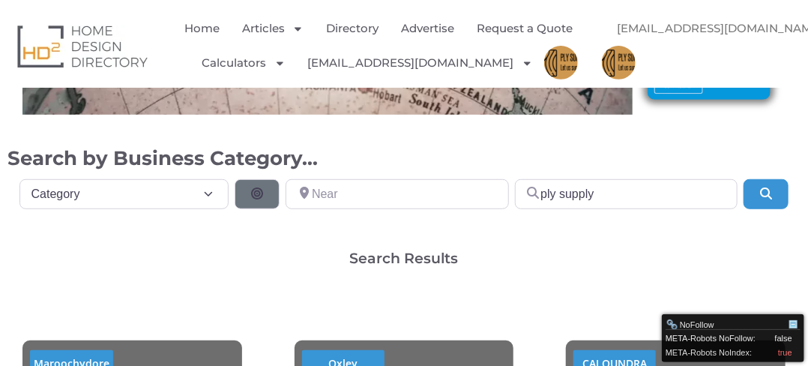
scroll to position [300, 0]
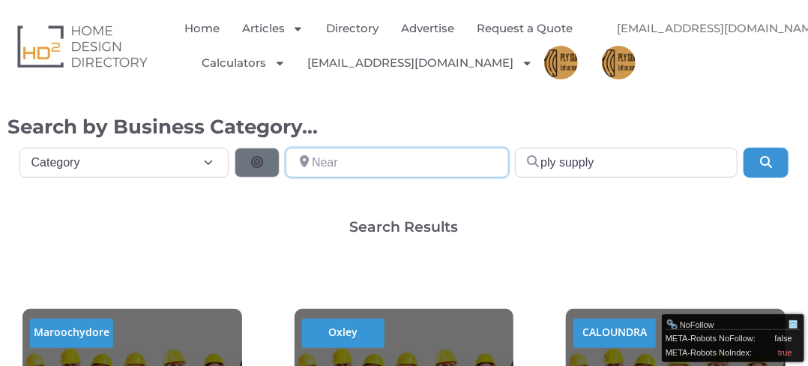
click at [382, 165] on input "Near" at bounding box center [396, 163] width 223 height 30
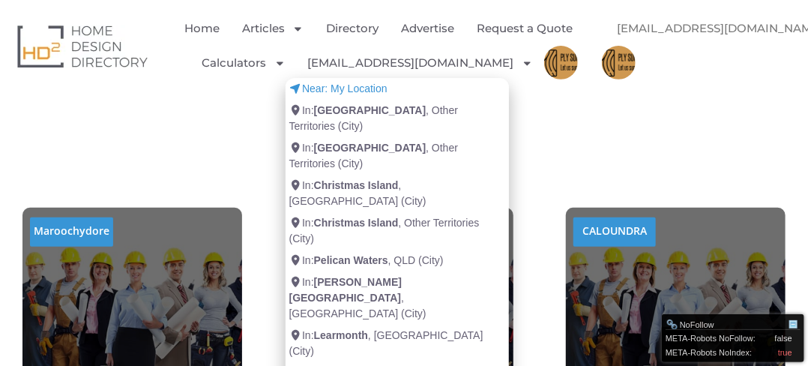
scroll to position [375, 0]
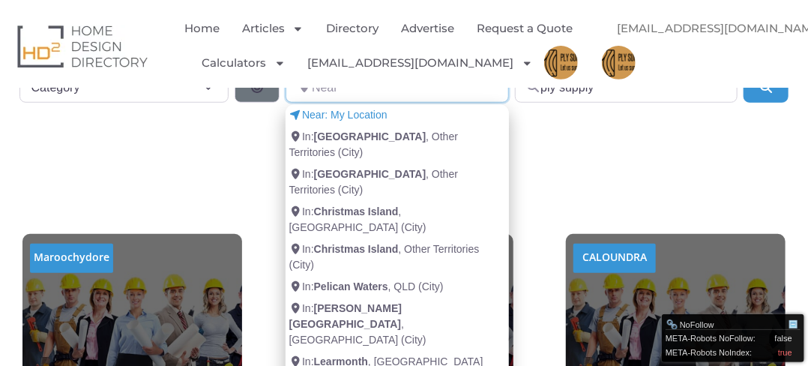
paste input "[STREET_ADDRESS][PERSON_NAME][PERSON_NAME]"
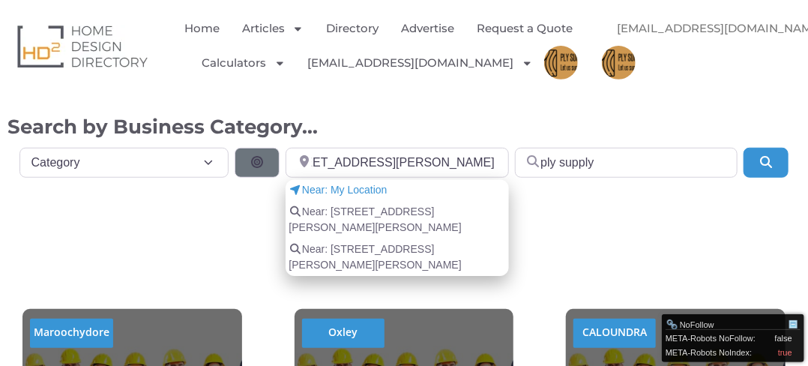
scroll to position [0, 0]
click at [359, 214] on span "Near: [STREET_ADDRESS][PERSON_NAME][PERSON_NAME]" at bounding box center [396, 219] width 217 height 31
type input "[STREET_ADDRESS][PERSON_NAME][PERSON_NAME]"
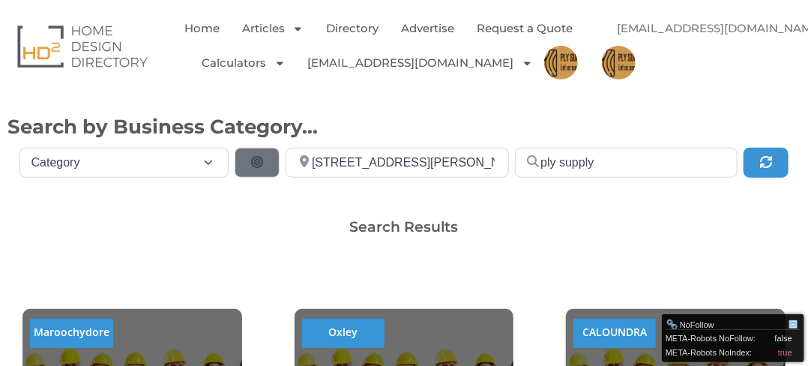
click at [172, 178] on div "Category Category Category Accounting Antenna Installation & Services Architect…" at bounding box center [404, 169] width 776 height 42
click at [174, 172] on select "Category Category Accounting Antenna Installation & Services Architects Bathroo…" at bounding box center [124, 163] width 210 height 30
select select "793"
click at [19, 148] on select "Category Category Accounting Antenna Installation & Services Architects Bathroo…" at bounding box center [124, 163] width 210 height 30
click at [764, 154] on button "Update Results" at bounding box center [765, 163] width 45 height 30
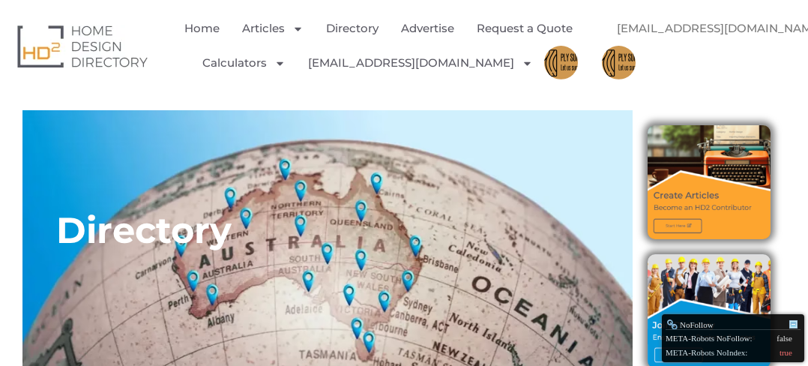
select select "793"
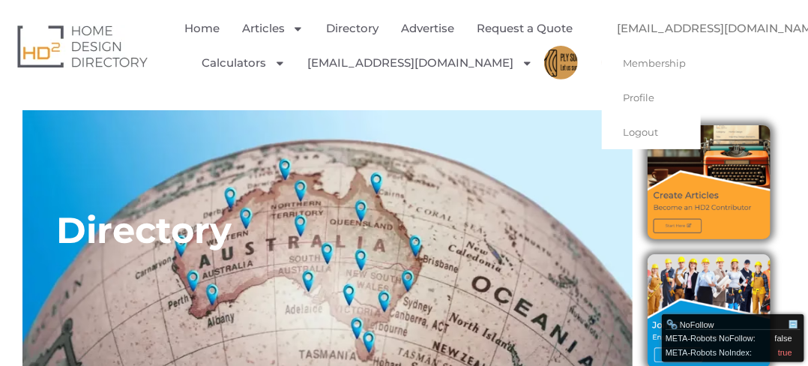
click at [653, 28] on link "[EMAIL_ADDRESS][DOMAIN_NAME]" at bounding box center [729, 28] width 255 height 34
click at [663, 27] on link "[EMAIL_ADDRESS][DOMAIN_NAME]" at bounding box center [729, 28] width 255 height 34
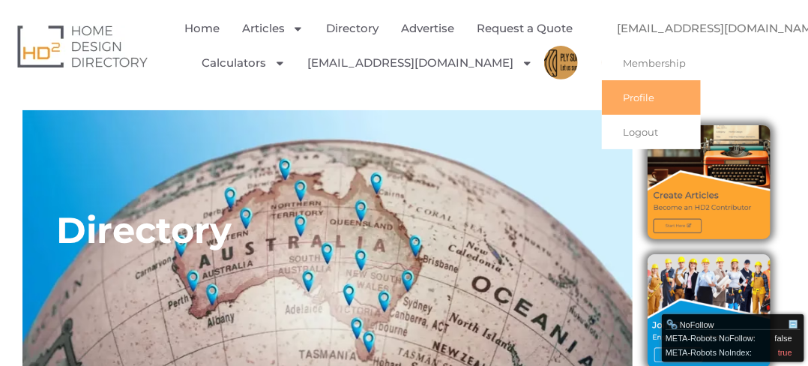
click at [643, 91] on link "Profile" at bounding box center [651, 97] width 99 height 34
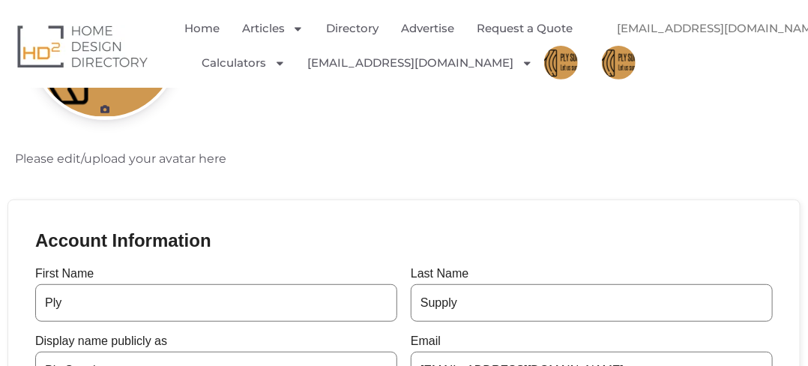
scroll to position [150, 0]
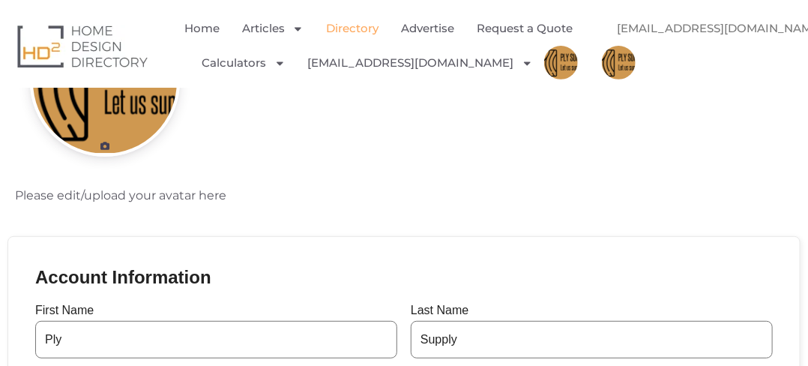
click at [360, 28] on link "Directory" at bounding box center [352, 28] width 52 height 34
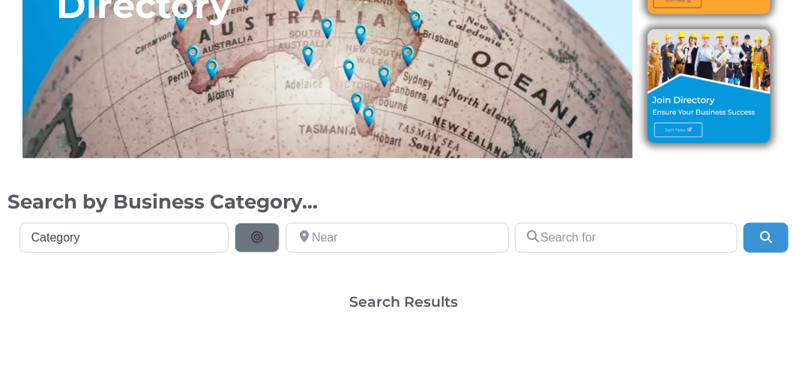
scroll to position [375, 0]
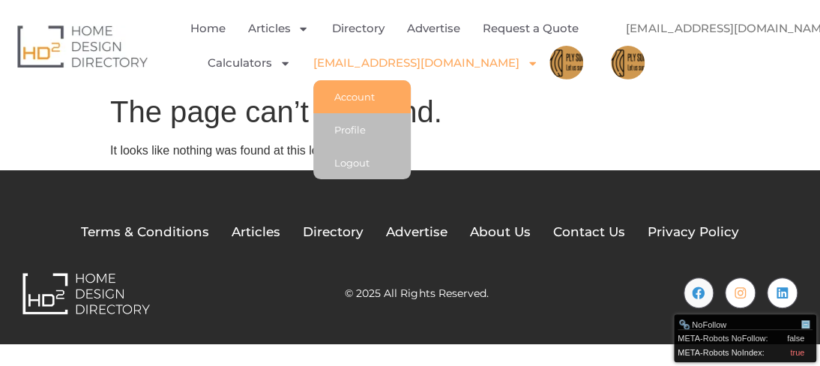
click at [396, 97] on link "Account" at bounding box center [361, 96] width 97 height 33
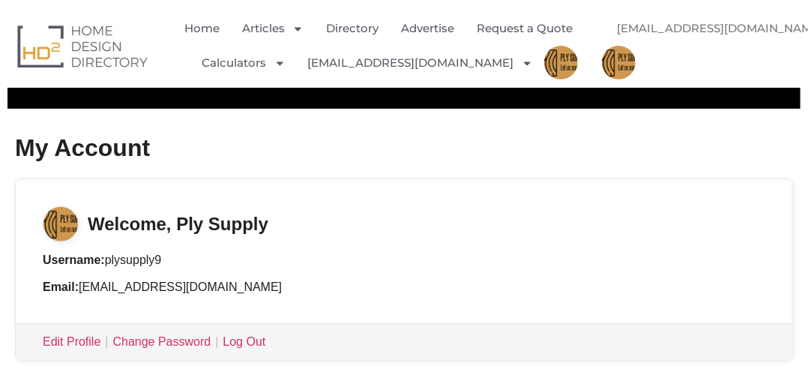
scroll to position [150, 0]
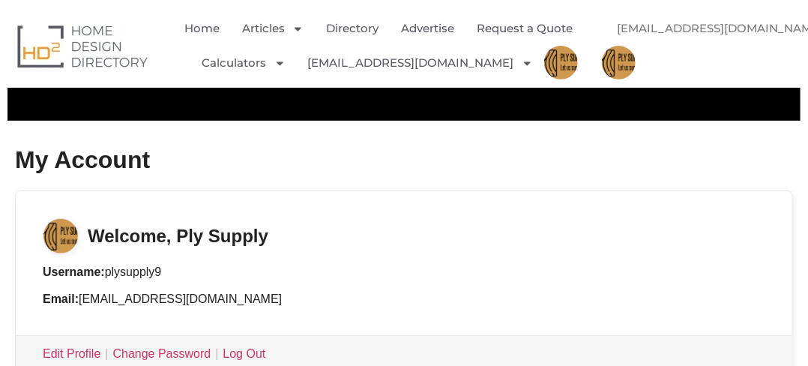
click at [105, 237] on h3 "Welcome, Ply Supply" at bounding box center [404, 222] width 776 height 63
click at [219, 244] on h3 "Welcome, Ply Supply" at bounding box center [404, 222] width 776 height 63
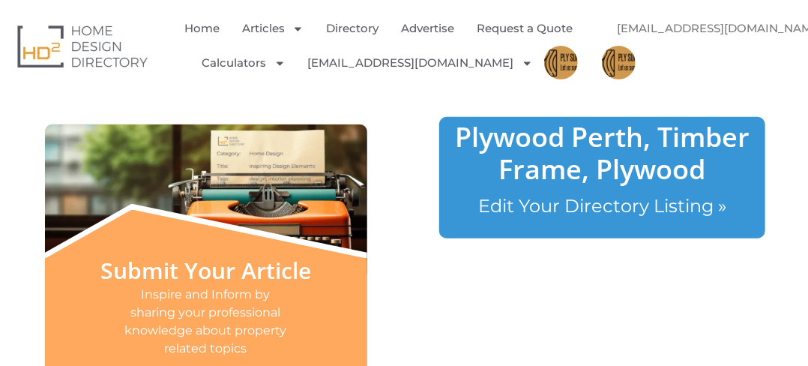
scroll to position [447, 0]
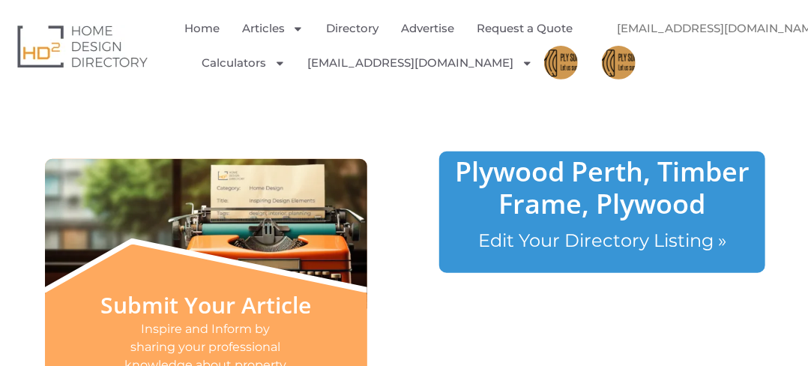
click at [549, 238] on link "Edit Your Directory Listing »" at bounding box center [602, 240] width 248 height 22
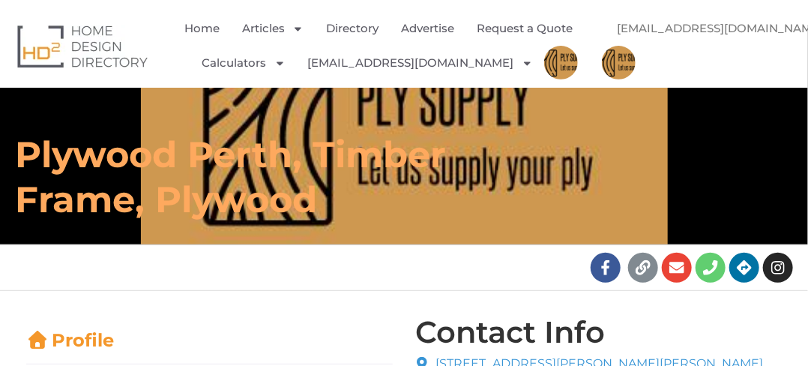
scroll to position [150, 0]
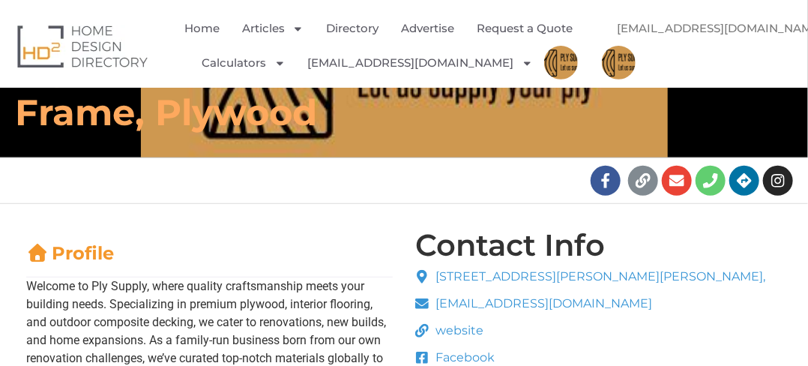
click at [536, 187] on div "Edit Delete Claim Listing" at bounding box center [341, 180] width 440 height 45
click at [366, 32] on link "Directory" at bounding box center [352, 28] width 52 height 34
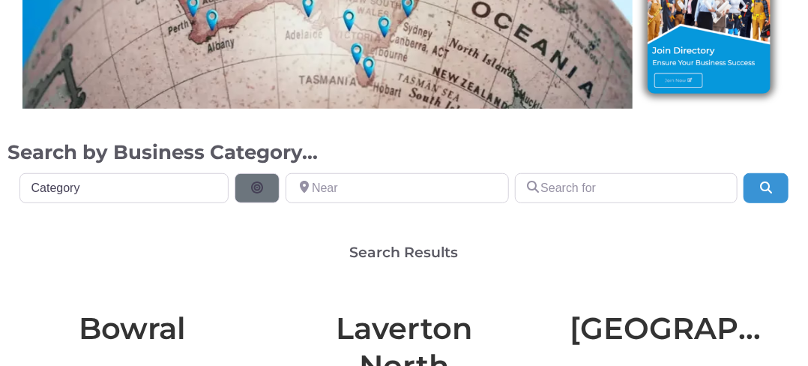
scroll to position [300, 0]
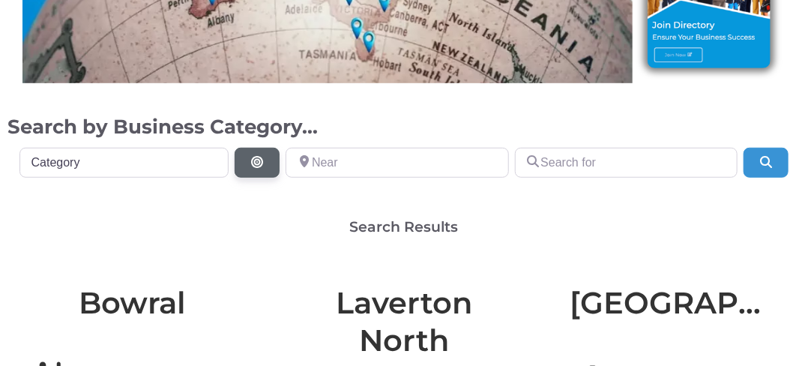
click at [252, 172] on button "Search By Distance" at bounding box center [257, 163] width 45 height 30
click at [253, 163] on icon "Search By Distance" at bounding box center [257, 162] width 15 height 12
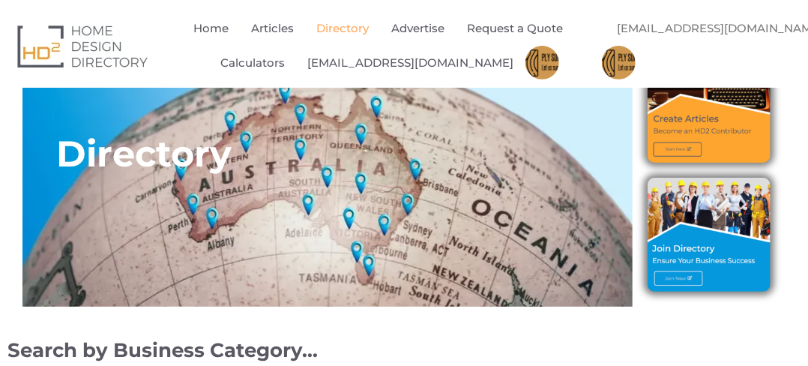
scroll to position [0, 0]
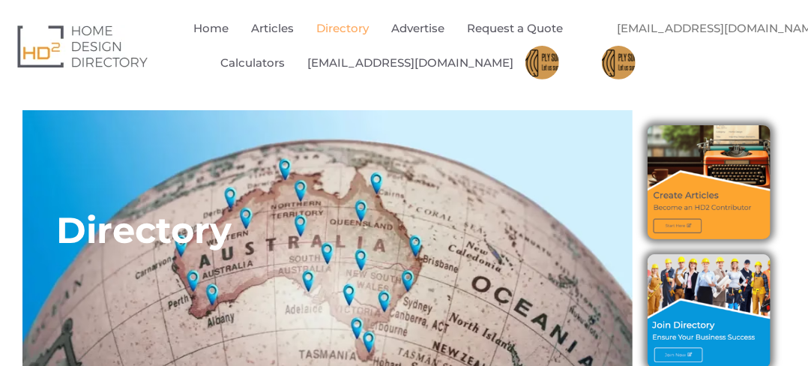
click at [688, 224] on img at bounding box center [708, 182] width 123 height 114
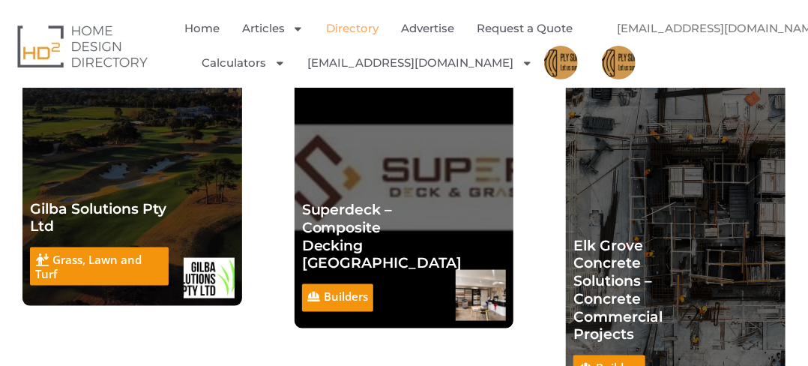
scroll to position [674, 0]
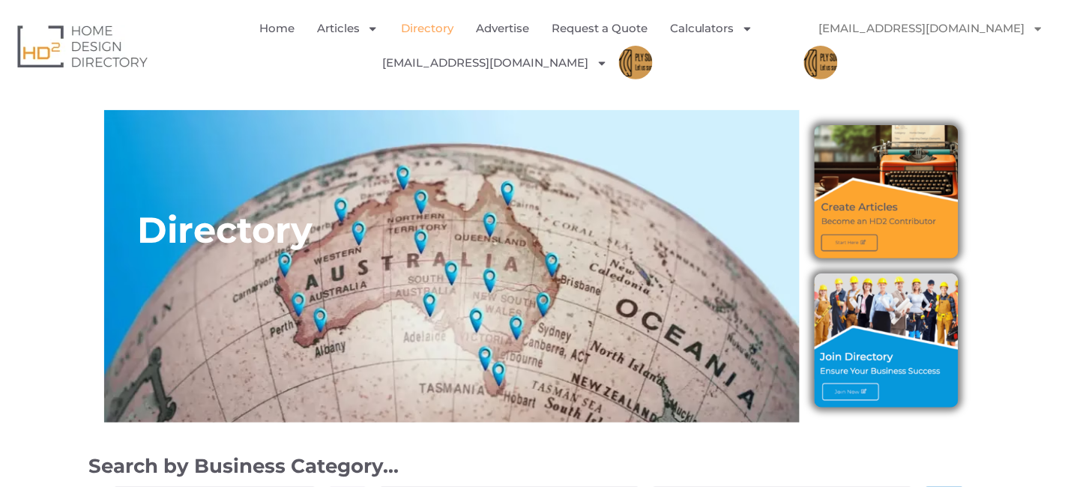
scroll to position [399, 0]
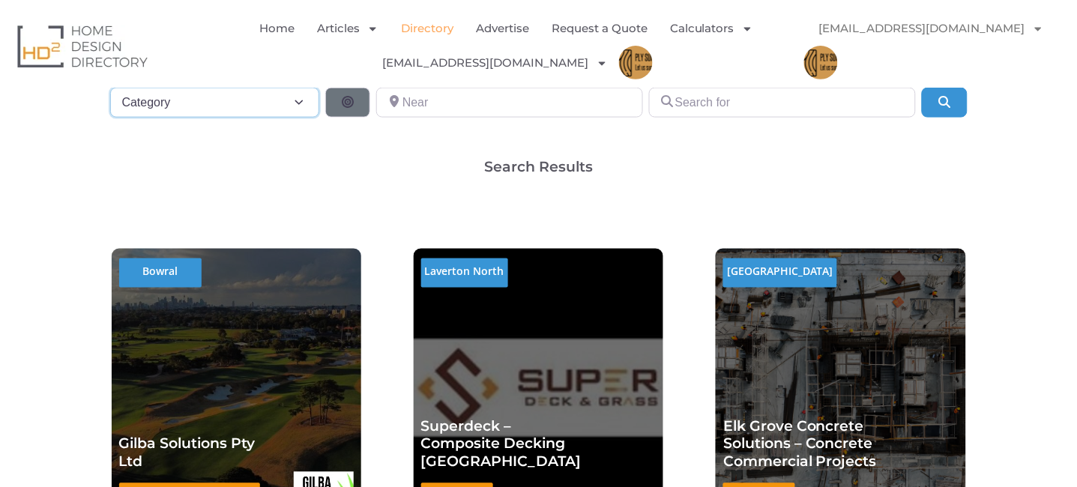
click at [184, 105] on select "Category Category Accounting Antenna Installation & Services Architects Bathroo…" at bounding box center [215, 103] width 210 height 30
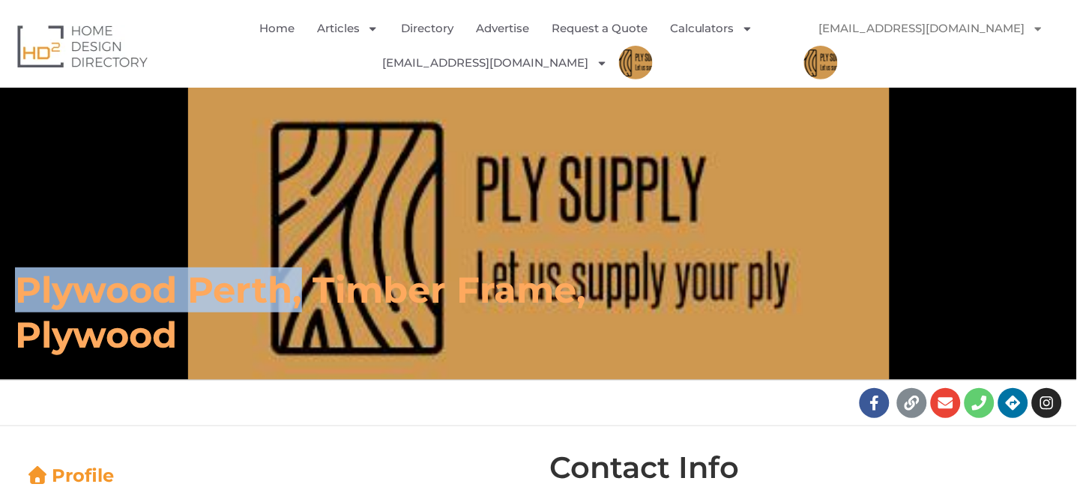
drag, startPoint x: 300, startPoint y: 285, endPoint x: 16, endPoint y: 273, distance: 283.5
click at [16, 273] on h6 "Plywood Perth, Timber Frame, Plywood" at bounding box center [380, 312] width 731 height 90
copy h6 "Plywood Perth,"
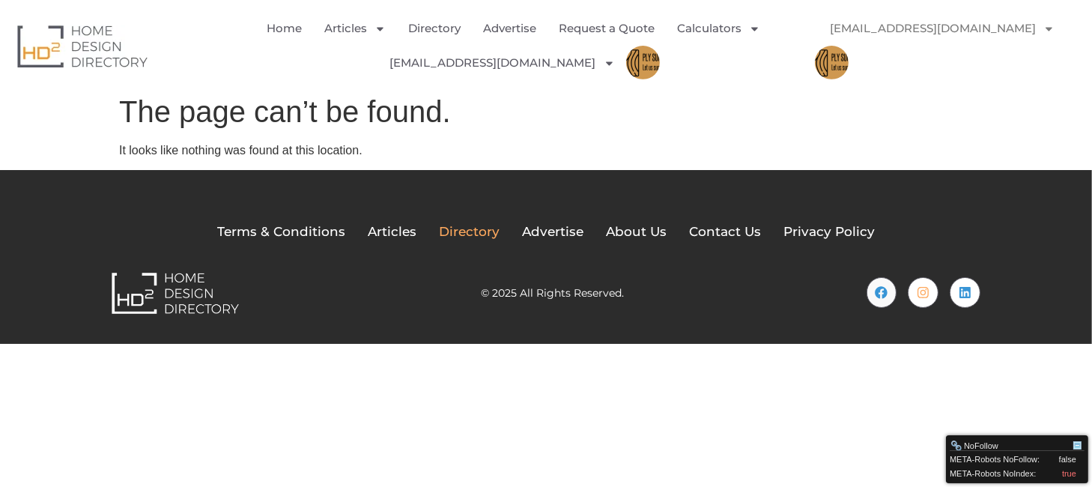
click at [464, 232] on span "Directory" at bounding box center [469, 232] width 61 height 19
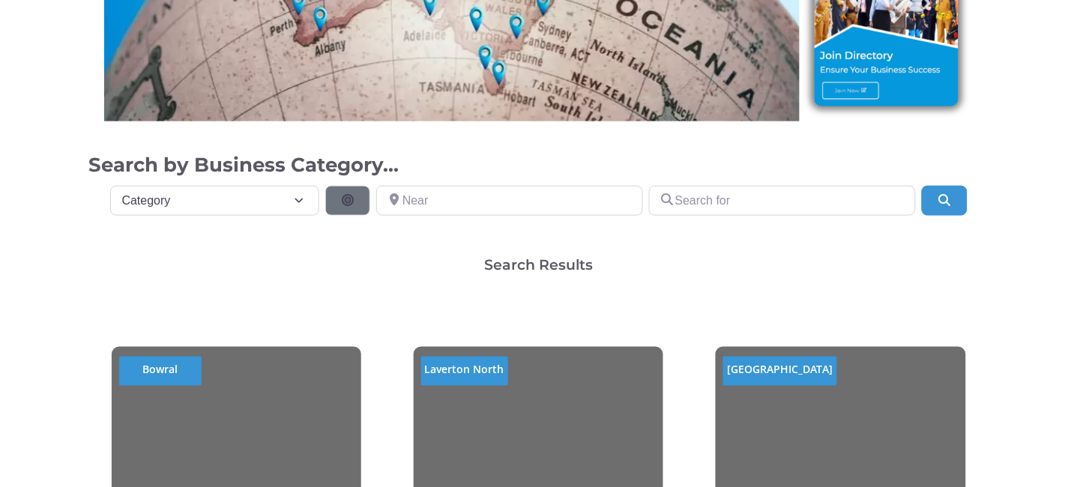
scroll to position [300, 0]
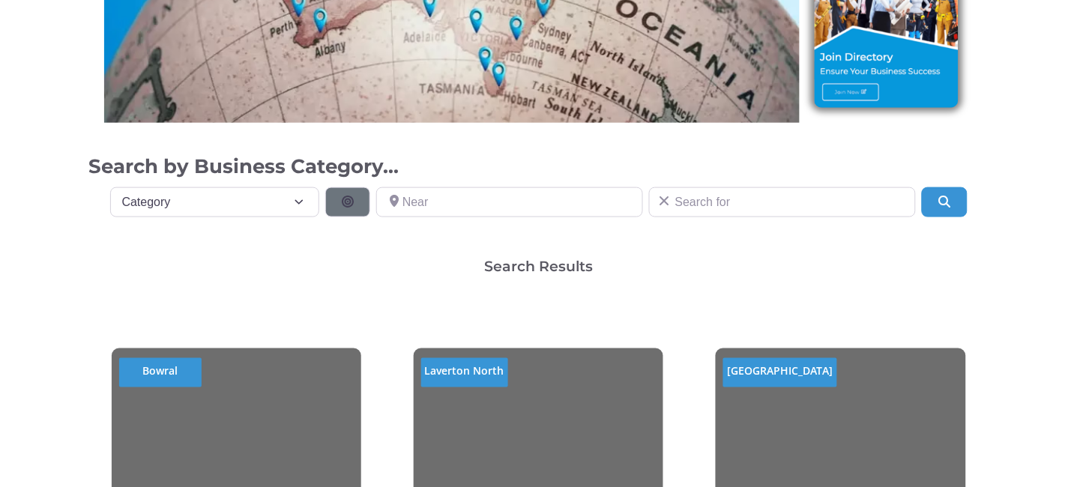
click at [662, 201] on icon at bounding box center [664, 201] width 9 height 12
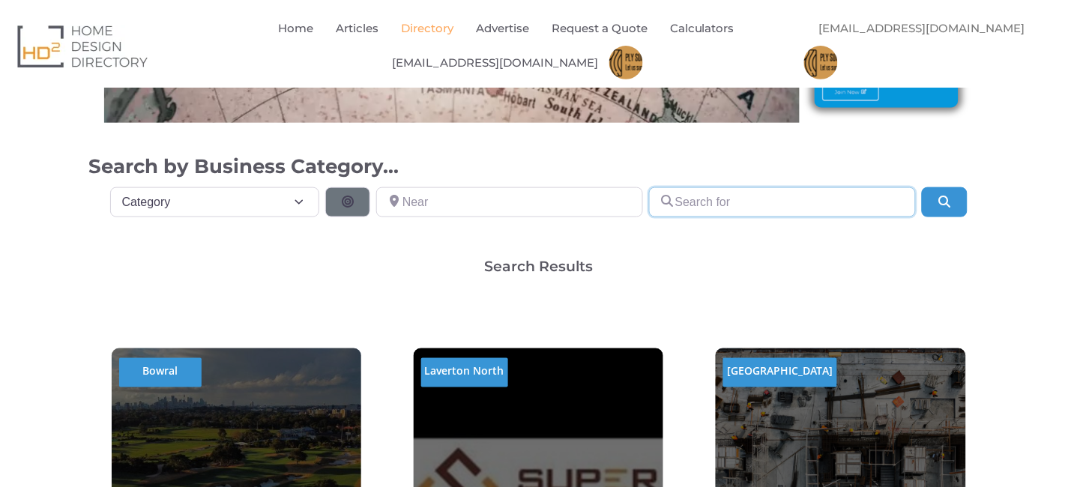
click at [699, 203] on input "Search for" at bounding box center [782, 202] width 267 height 30
click at [577, 202] on input "Near" at bounding box center [509, 202] width 267 height 30
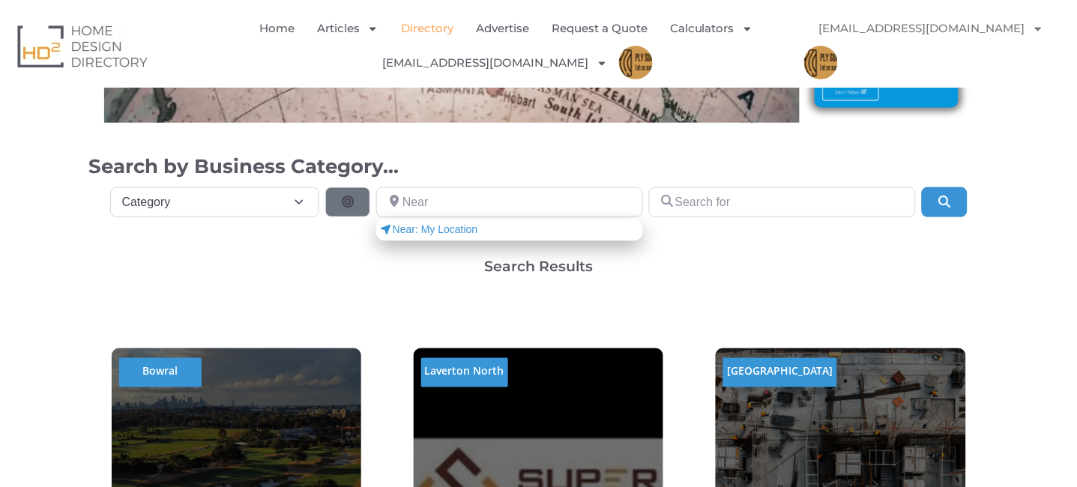
click at [447, 228] on span "Near: My Location" at bounding box center [428, 230] width 98 height 16
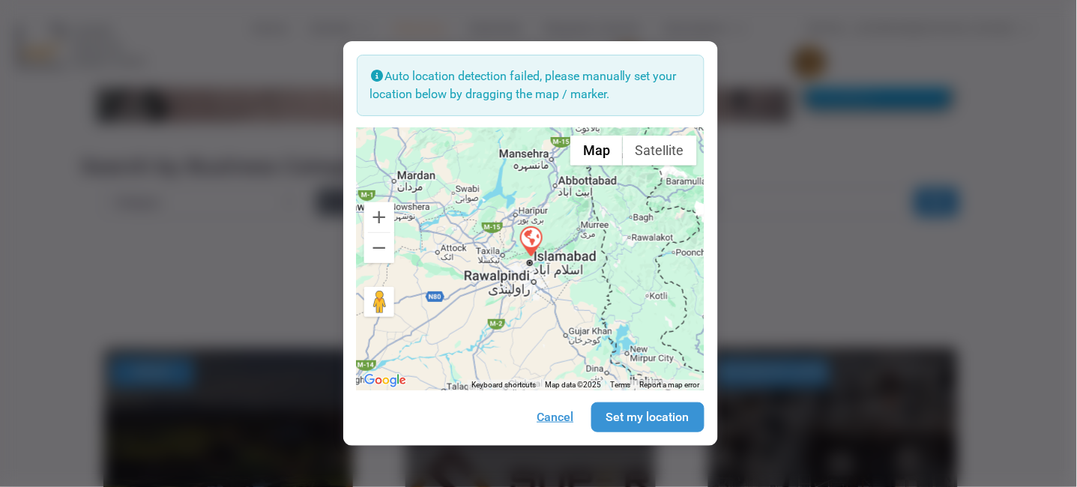
click at [553, 418] on button "Cancel" at bounding box center [554, 417] width 65 height 28
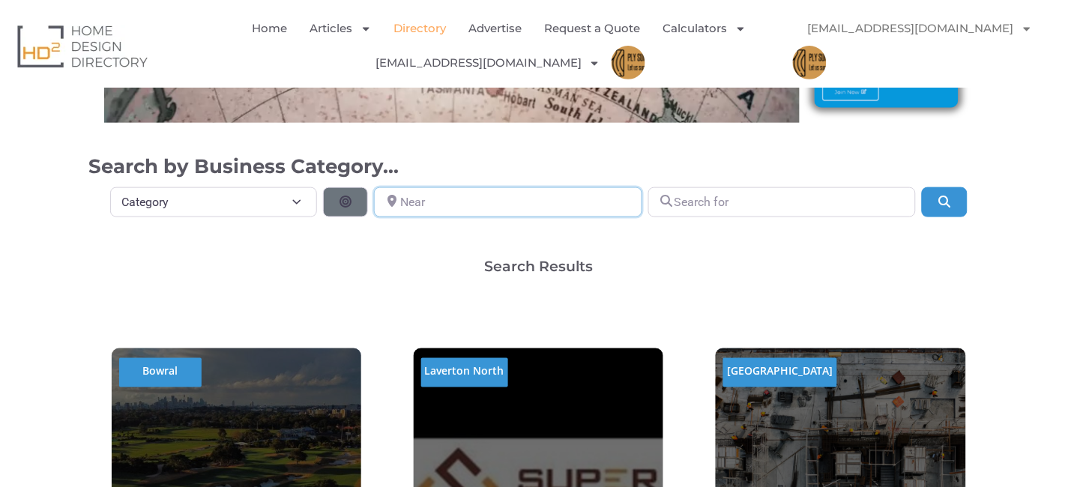
click at [432, 199] on input "Near" at bounding box center [507, 202] width 267 height 30
paste input "[STREET_ADDRESS][PERSON_NAME][PERSON_NAME]"
type input "[STREET_ADDRESS][PERSON_NAME][PERSON_NAME]"
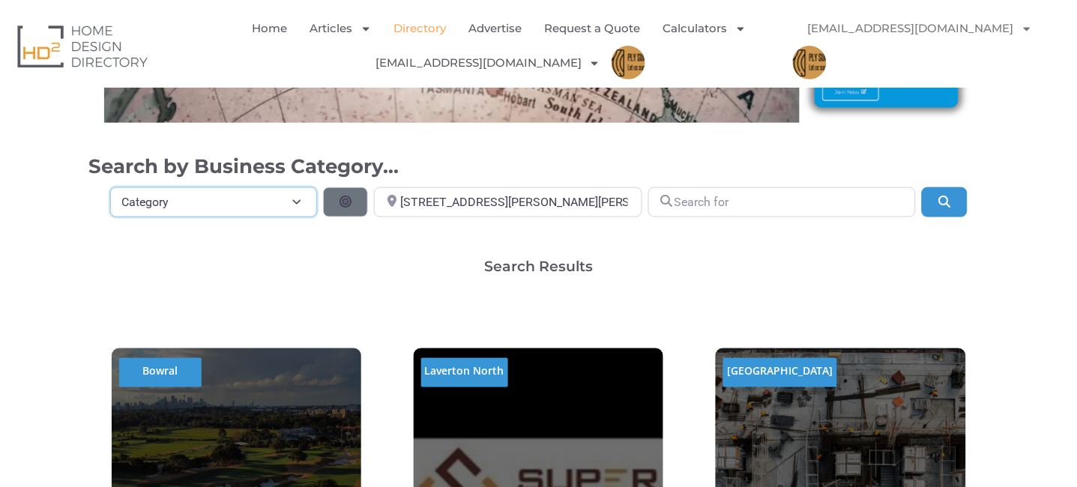
click at [250, 202] on select "Category Category Accounting Antenna Installation & Services Architects Bathroo…" at bounding box center [214, 202] width 208 height 30
select select "793"
click at [110, 187] on select "Category Category Accounting Antenna Installation & Services Architects Bathroo…" at bounding box center [214, 202] width 208 height 30
click at [958, 197] on button "Search" at bounding box center [944, 202] width 45 height 30
click at [835, 199] on input "Search for" at bounding box center [781, 202] width 267 height 30
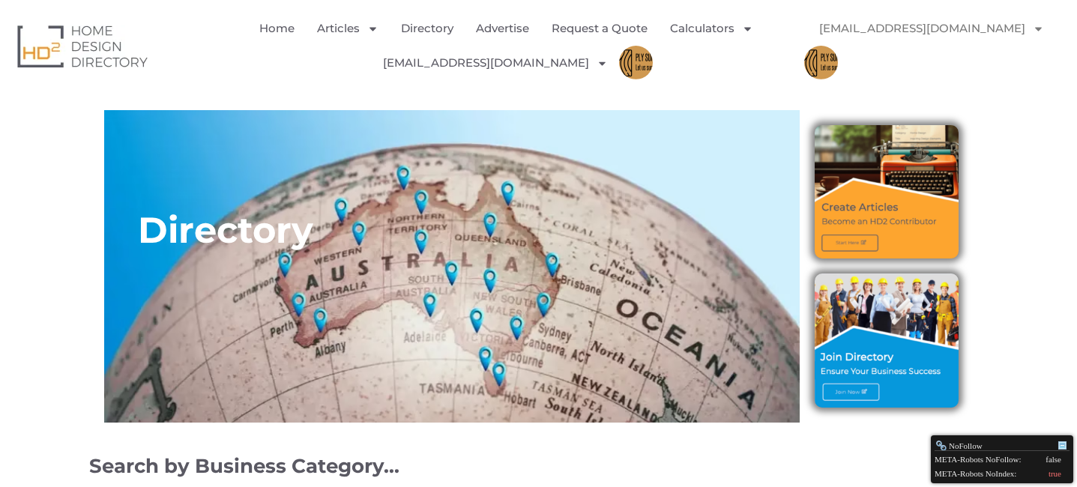
select select "793"
